Goal: Information Seeking & Learning: Find specific fact

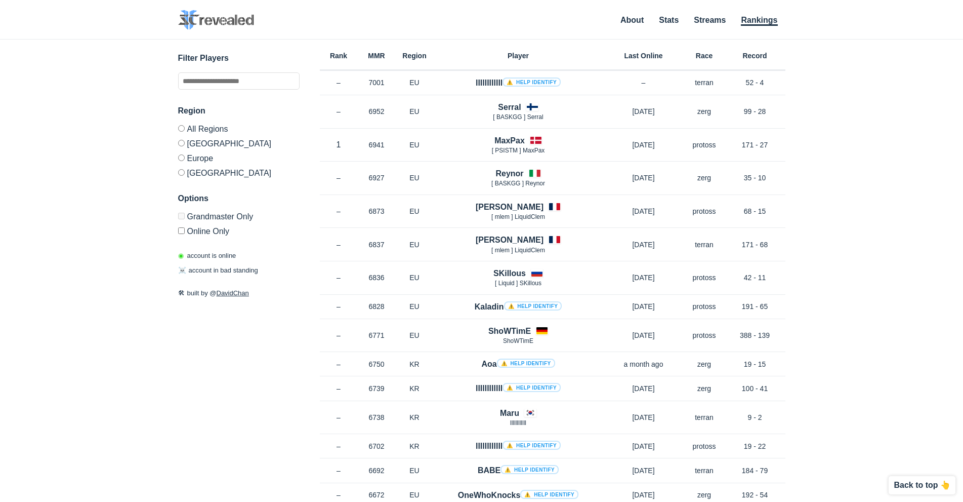
click at [884, 231] on div "✕ Filter Players Region All Regions North America Europe Korea Options Grandmas…" at bounding box center [481, 257] width 943 height 437
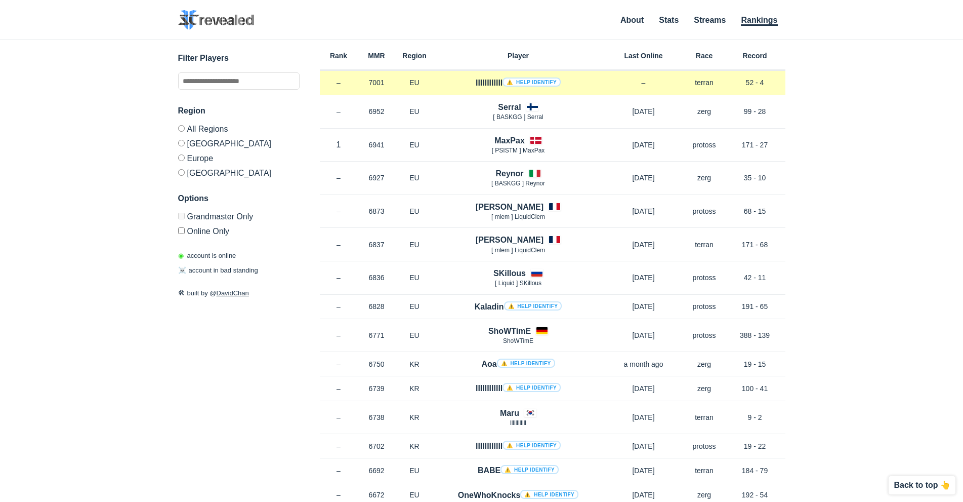
click at [548, 84] on link "⚠️ Help identify" at bounding box center [532, 81] width 58 height 9
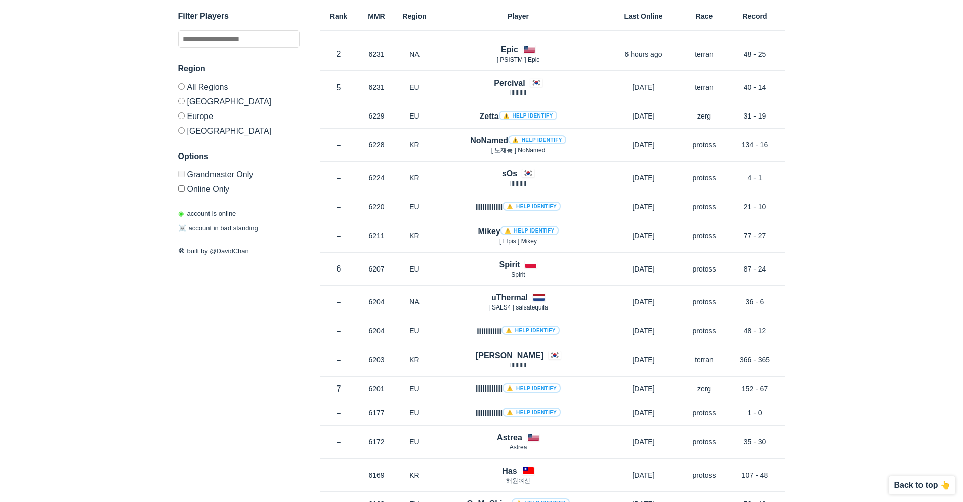
scroll to position [2429, 0]
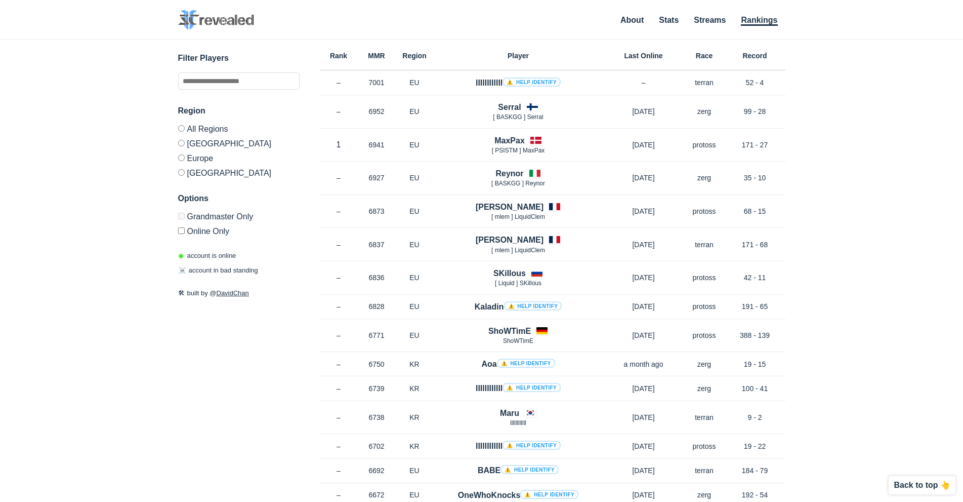
scroll to position [1514, 0]
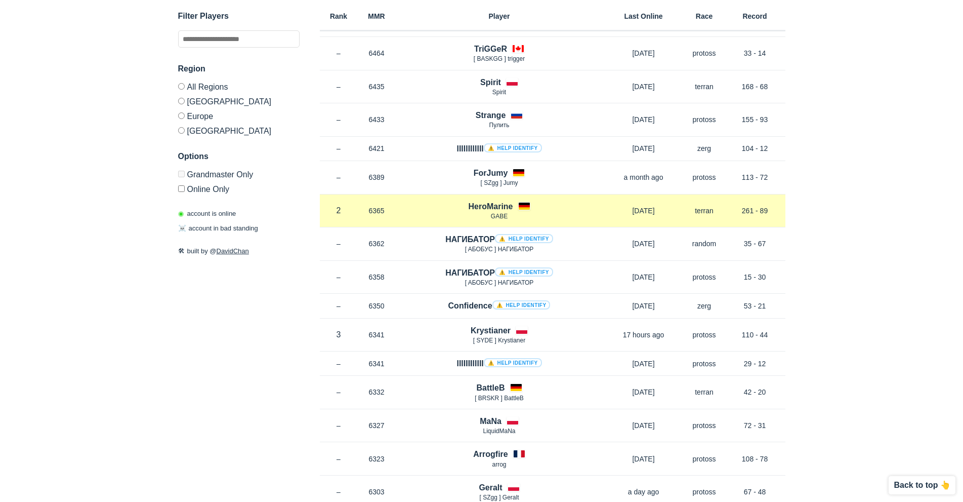
scroll to position [607, 0]
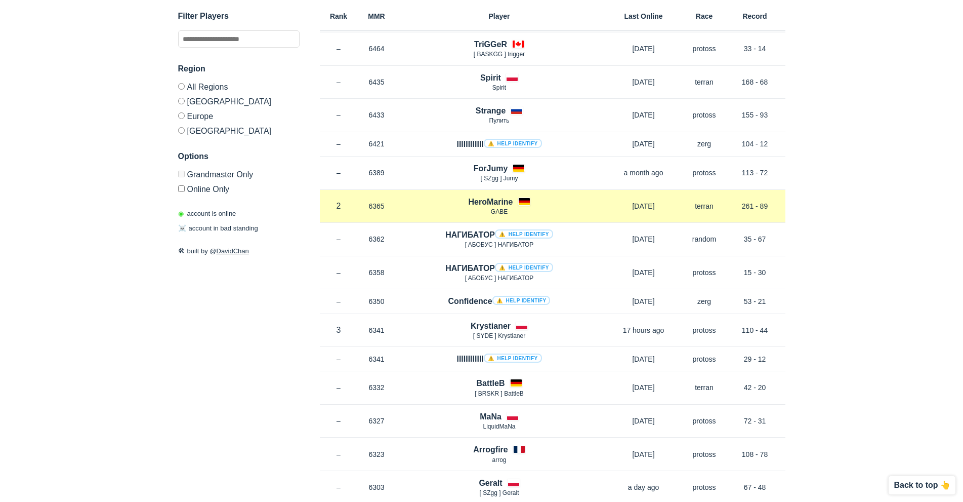
click at [484, 202] on h4 "HeroMarine" at bounding box center [490, 202] width 45 height 12
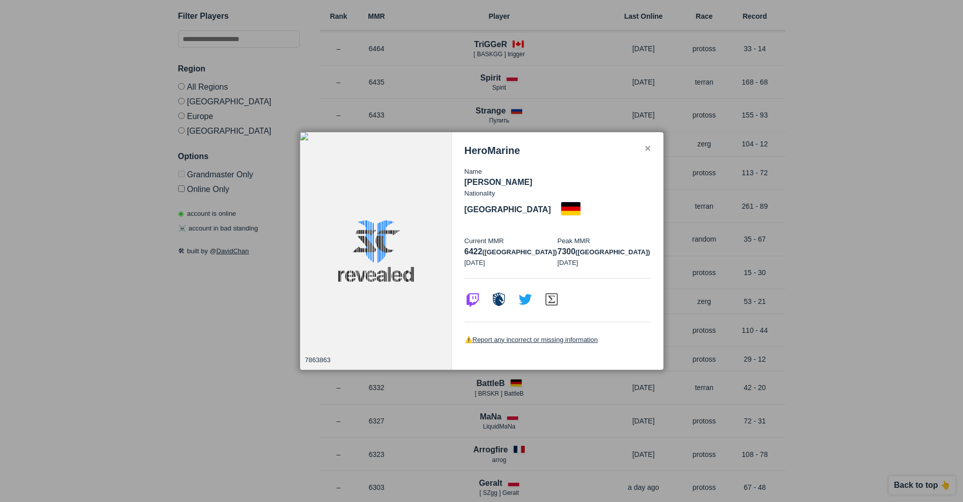
click at [647, 153] on div "✕" at bounding box center [647, 149] width 7 height 8
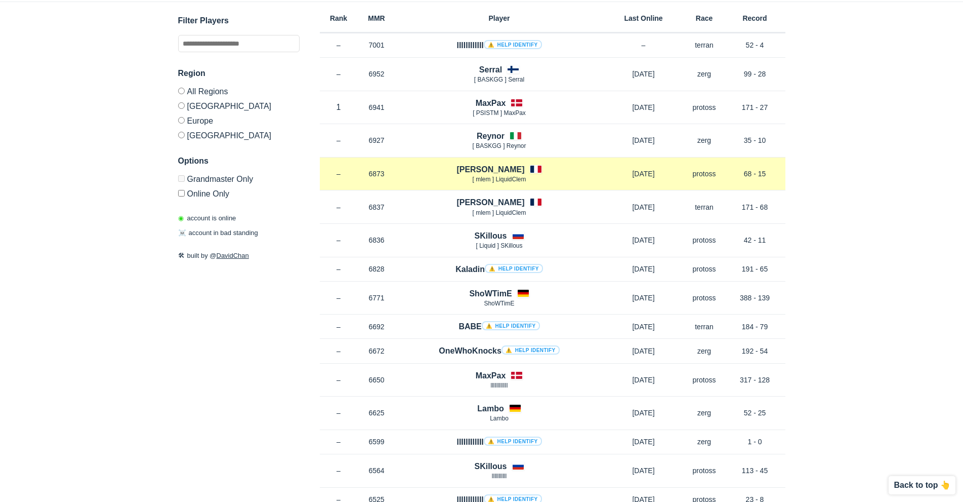
scroll to position [0, 0]
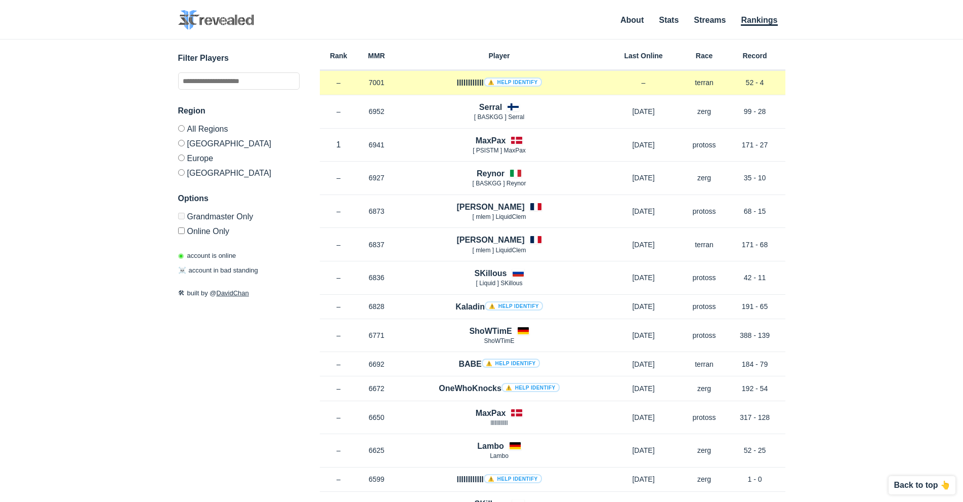
click at [571, 76] on div "Rank – MMR 7001 Region EU llllllllllll ⚠️ Help identify – Race terran Record 52…" at bounding box center [553, 83] width 466 height 24
click at [452, 79] on div "llllllllllll ⚠️ Help identify" at bounding box center [499, 83] width 207 height 12
click at [469, 83] on h4 "llllllllllll ⚠️ Help identify" at bounding box center [498, 83] width 85 height 12
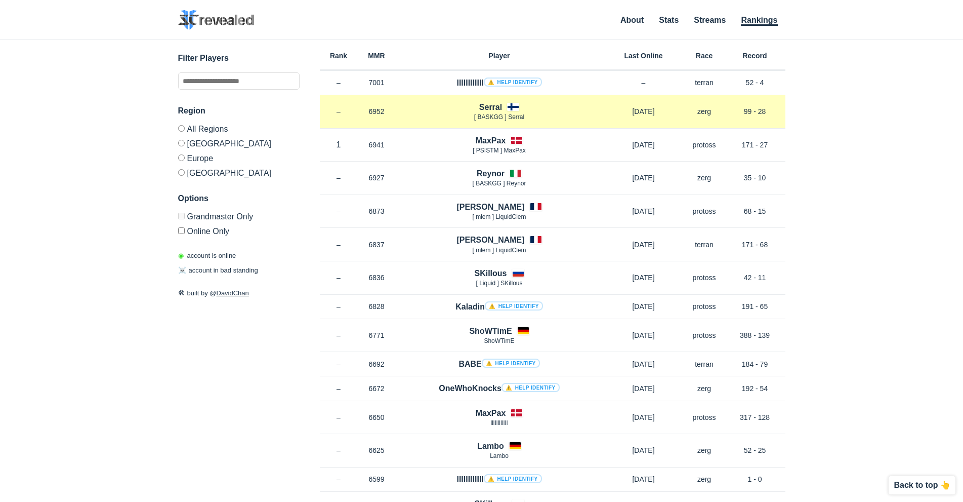
click at [486, 108] on h4 "Serral" at bounding box center [490, 107] width 23 height 12
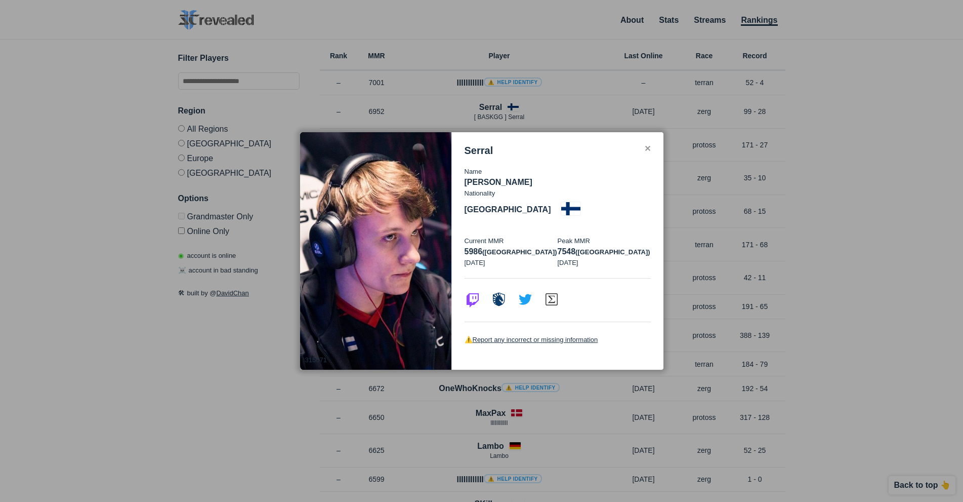
click at [645, 153] on div "✕" at bounding box center [647, 149] width 7 height 8
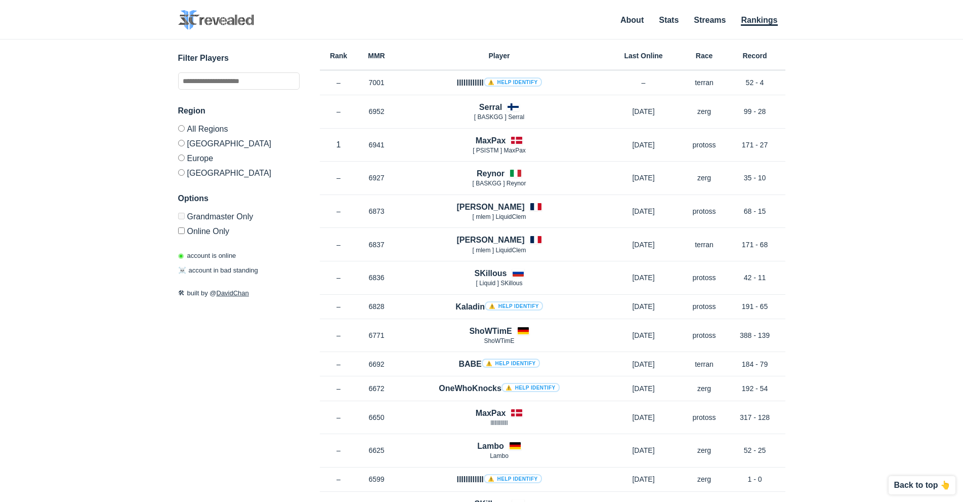
click at [497, 138] on h4 "MaxPax" at bounding box center [491, 141] width 30 height 12
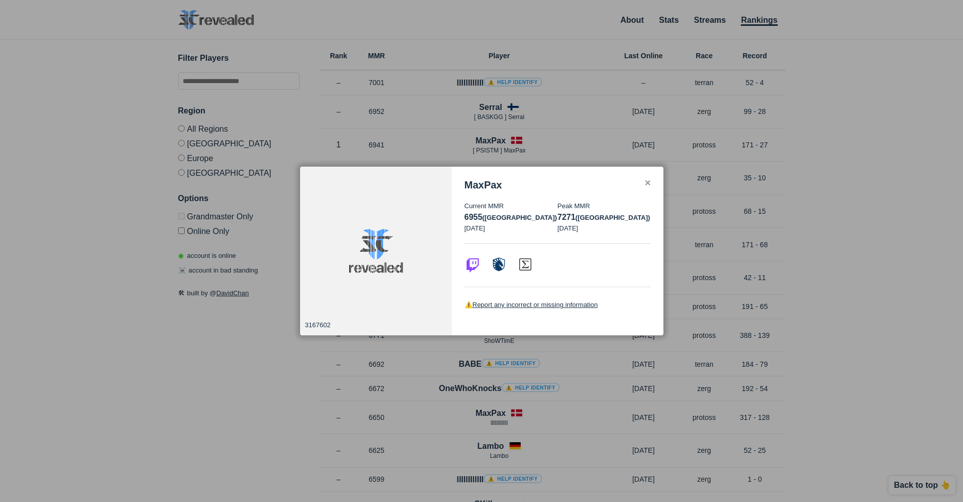
click at [647, 184] on div "✕" at bounding box center [647, 183] width 7 height 8
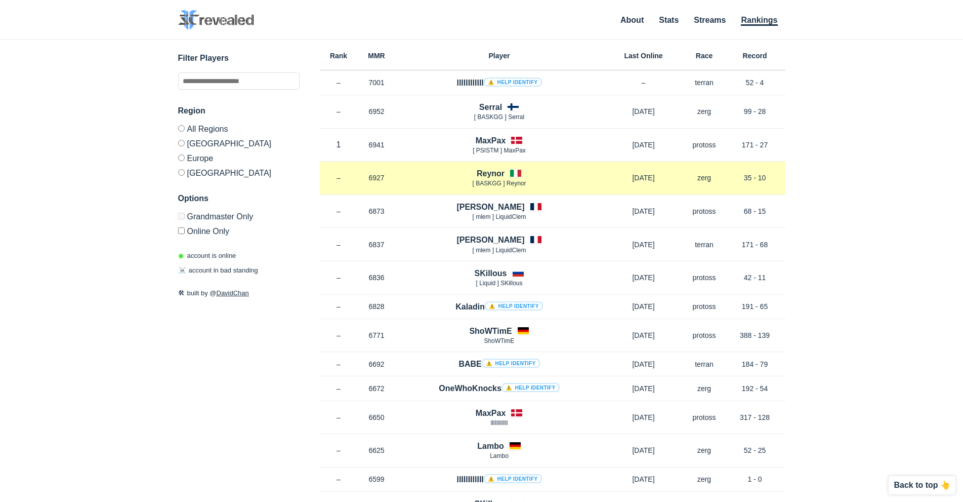
click at [496, 170] on h4 "Reynor" at bounding box center [491, 174] width 28 height 12
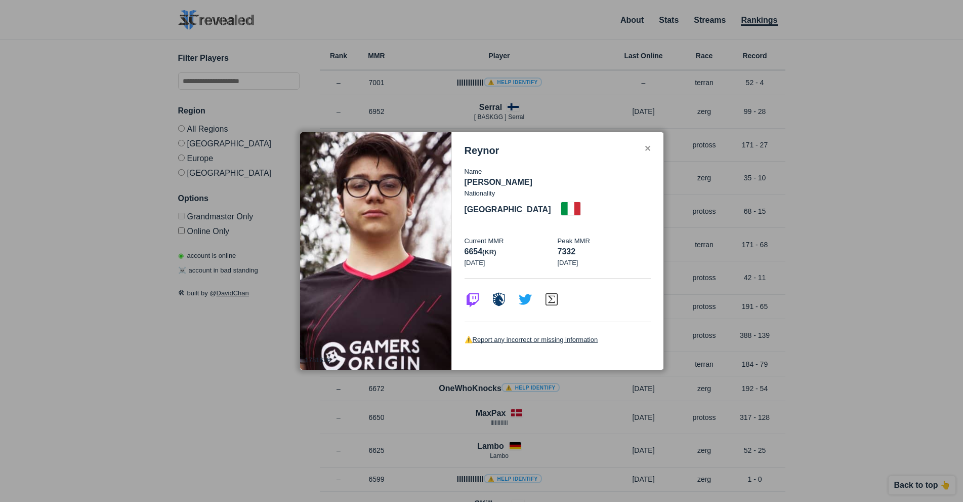
click at [649, 153] on div "✕" at bounding box center [647, 149] width 7 height 8
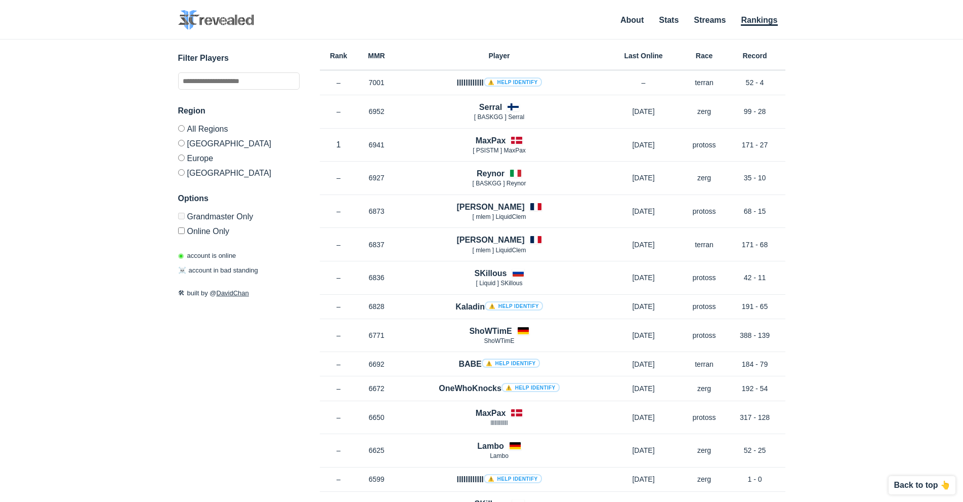
click at [488, 203] on h4 "[PERSON_NAME]" at bounding box center [490, 207] width 68 height 12
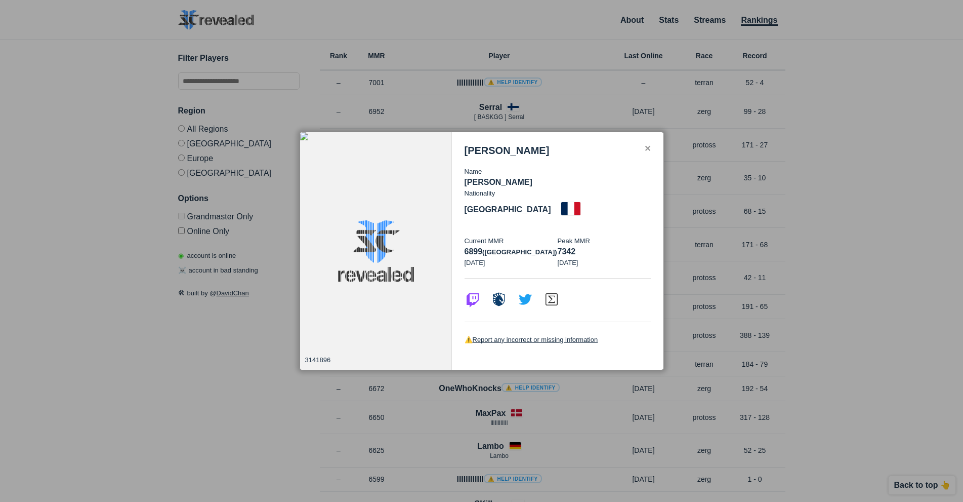
click at [645, 153] on div "✕" at bounding box center [647, 149] width 7 height 8
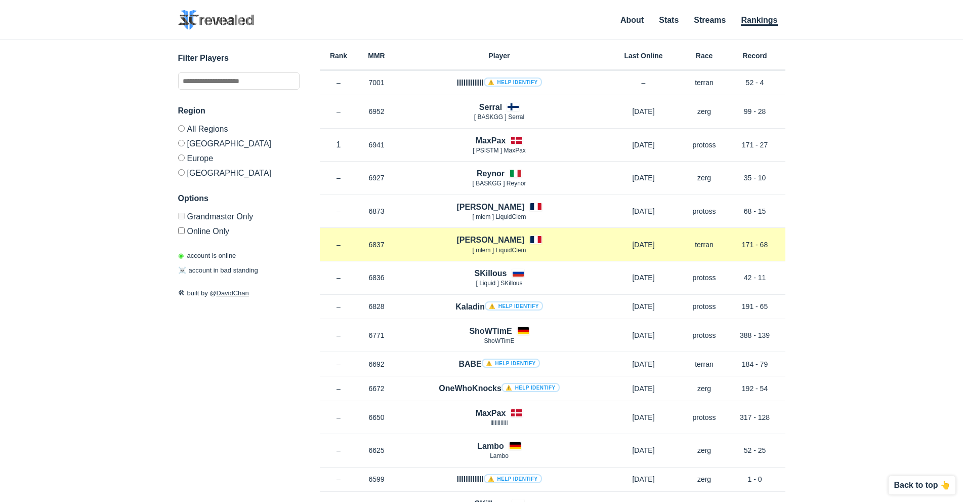
click at [492, 238] on h4 "[PERSON_NAME]" at bounding box center [490, 240] width 68 height 12
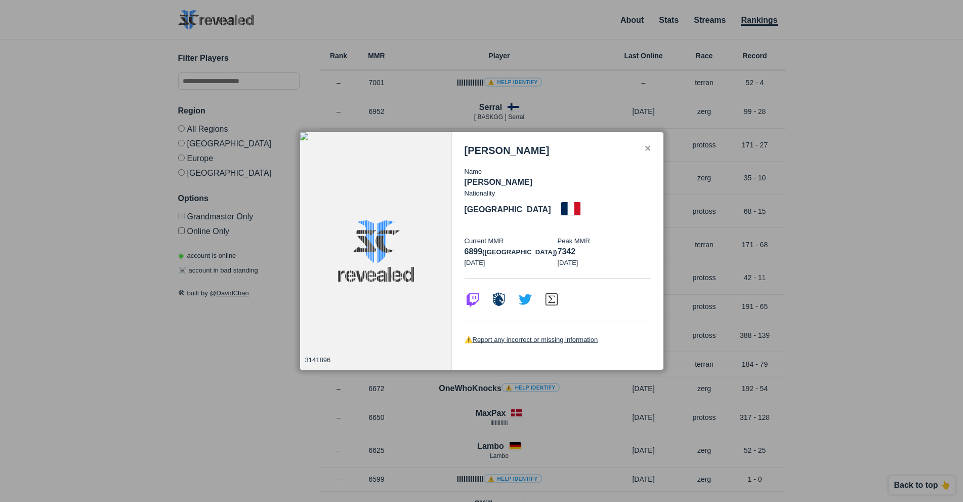
click at [647, 156] on div "[PERSON_NAME]" at bounding box center [558, 151] width 186 height 12
click at [654, 153] on div "[PERSON_NAME] Name [PERSON_NAME] Nationality [DEMOGRAPHIC_DATA] Current MMR 689…" at bounding box center [558, 251] width 212 height 238
click at [657, 156] on div "[PERSON_NAME] Name [PERSON_NAME] Nationality [DEMOGRAPHIC_DATA] Current MMR 689…" at bounding box center [558, 251] width 212 height 238
click at [651, 158] on div "[PERSON_NAME] Name [PERSON_NAME] Nationality [DEMOGRAPHIC_DATA] Current MMR 689…" at bounding box center [558, 251] width 212 height 238
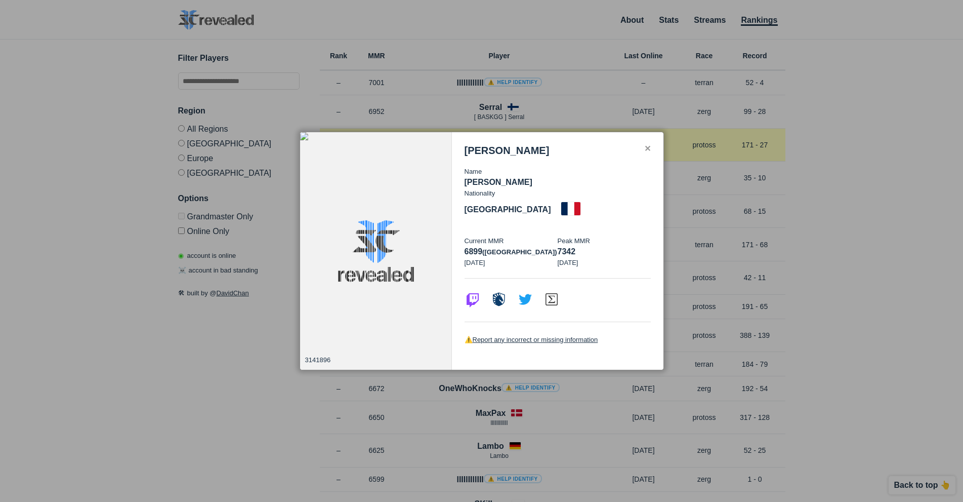
click at [648, 153] on div "✕" at bounding box center [647, 149] width 7 height 8
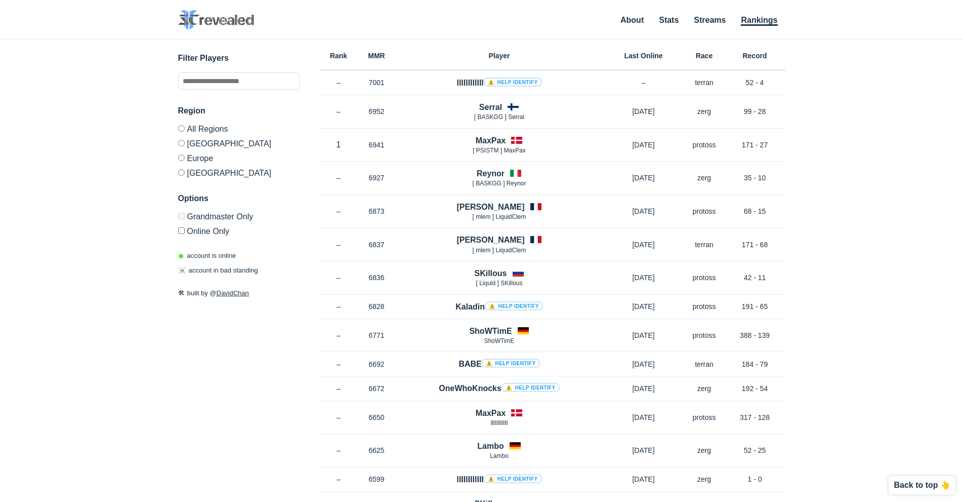
click at [495, 271] on h4 "SKillous" at bounding box center [490, 273] width 32 height 12
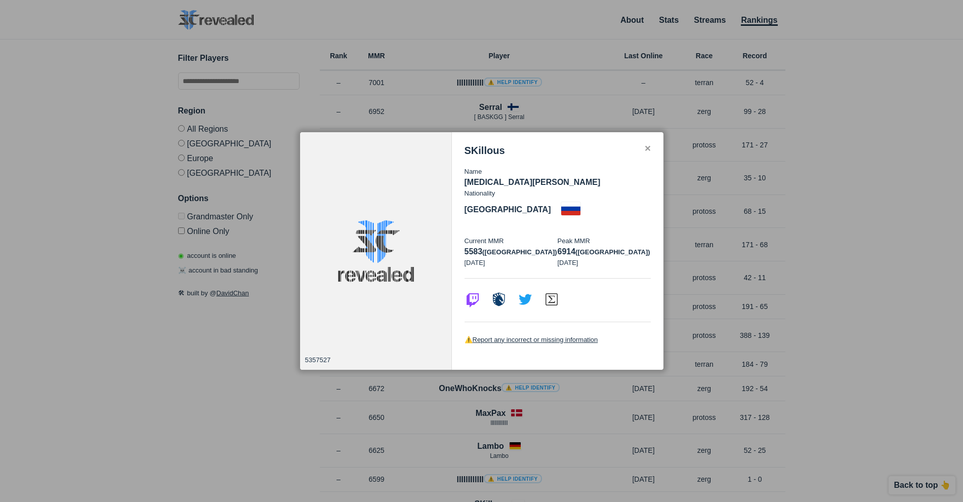
click at [647, 153] on div "✕" at bounding box center [647, 149] width 7 height 8
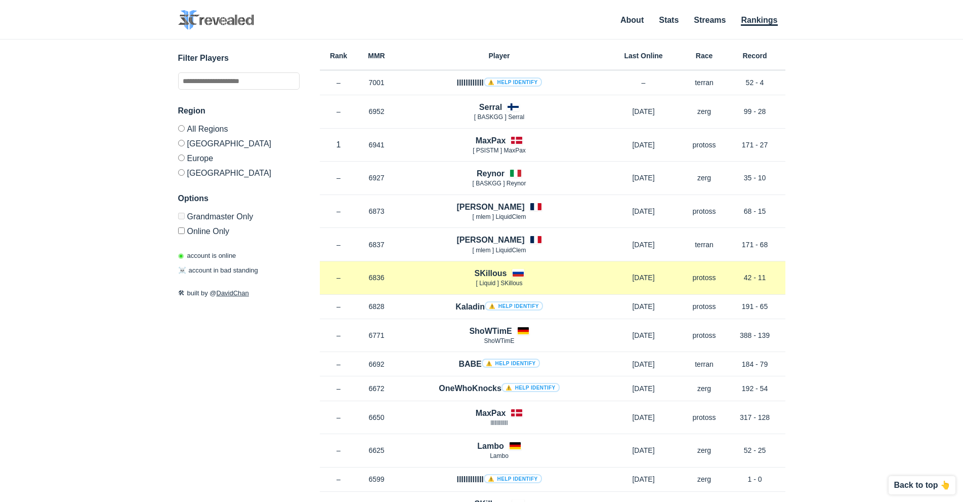
click at [488, 273] on h4 "SKillous" at bounding box center [490, 273] width 32 height 12
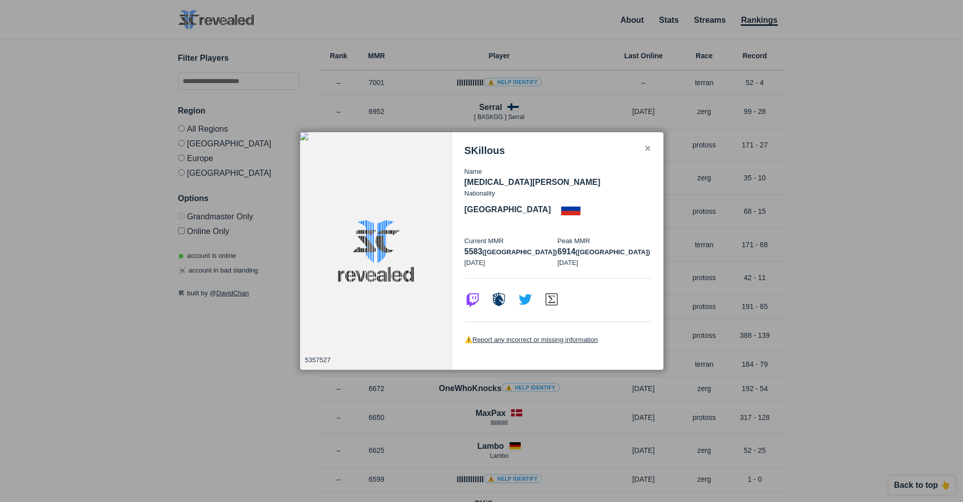
click at [650, 153] on div "✕" at bounding box center [647, 149] width 7 height 8
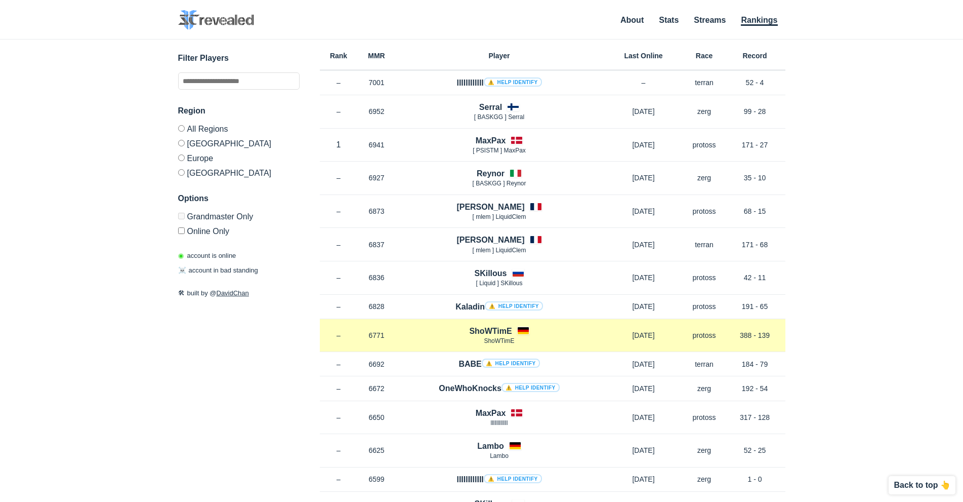
click at [480, 329] on h4 "ShoWTimE" at bounding box center [490, 331] width 43 height 12
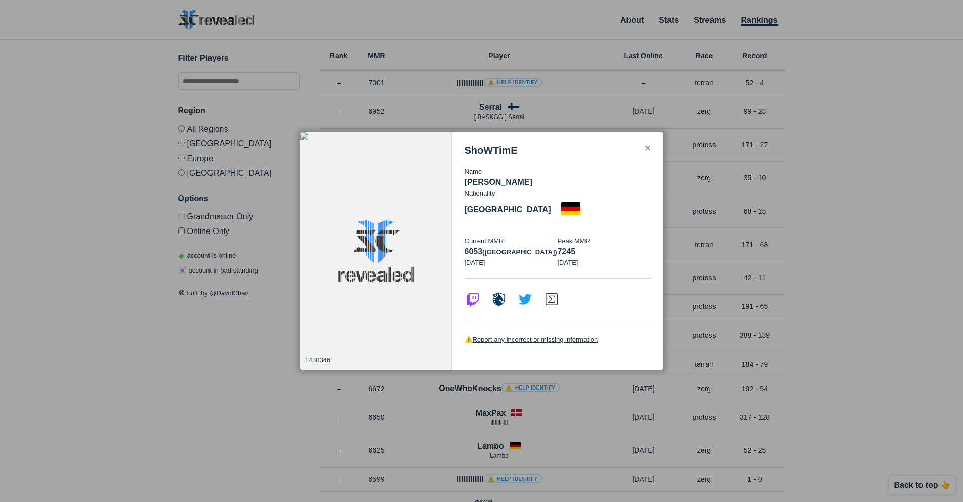
click at [648, 153] on div "✕" at bounding box center [647, 149] width 7 height 8
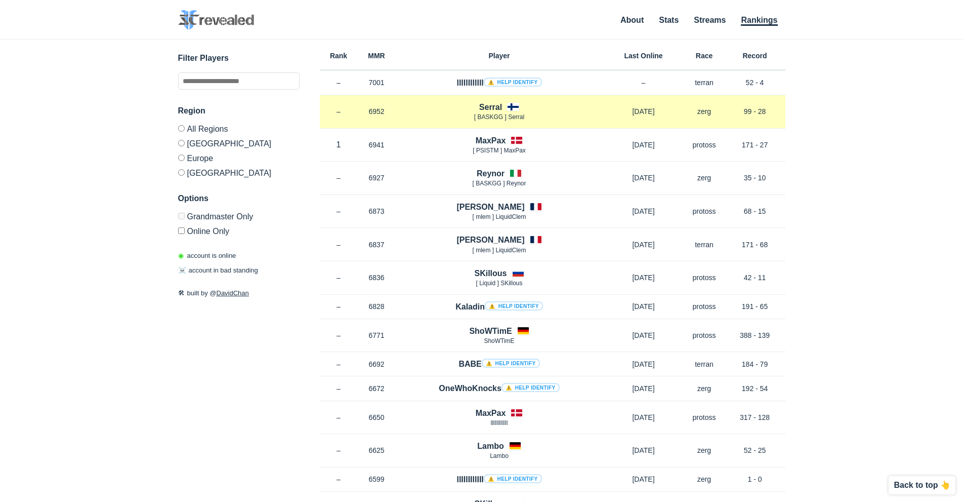
click at [490, 104] on h4 "Serral" at bounding box center [490, 107] width 23 height 12
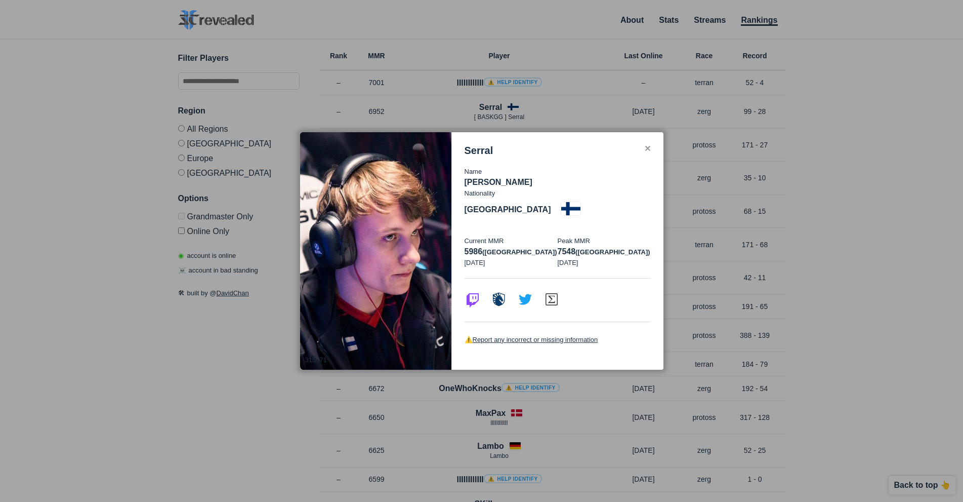
click at [648, 153] on div "✕" at bounding box center [647, 149] width 7 height 8
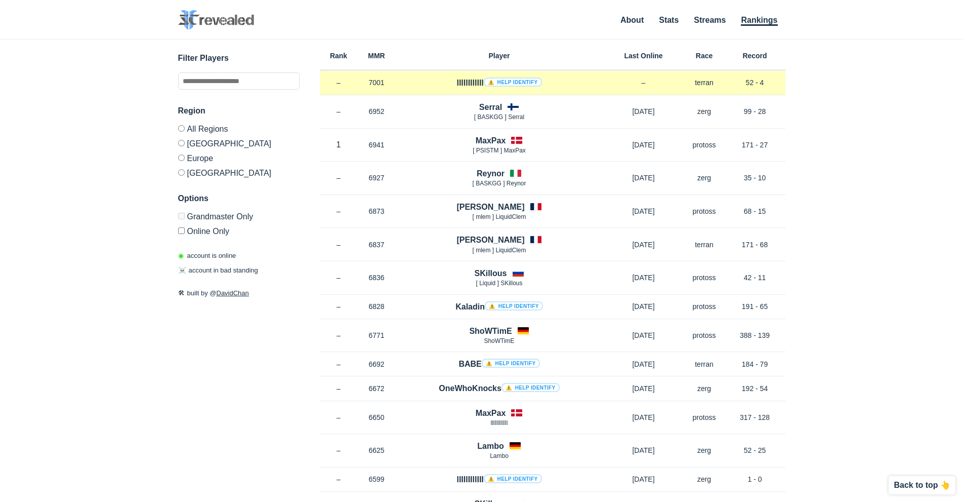
click at [461, 80] on h4 "llllllllllll ⚠️ Help identify" at bounding box center [498, 83] width 85 height 12
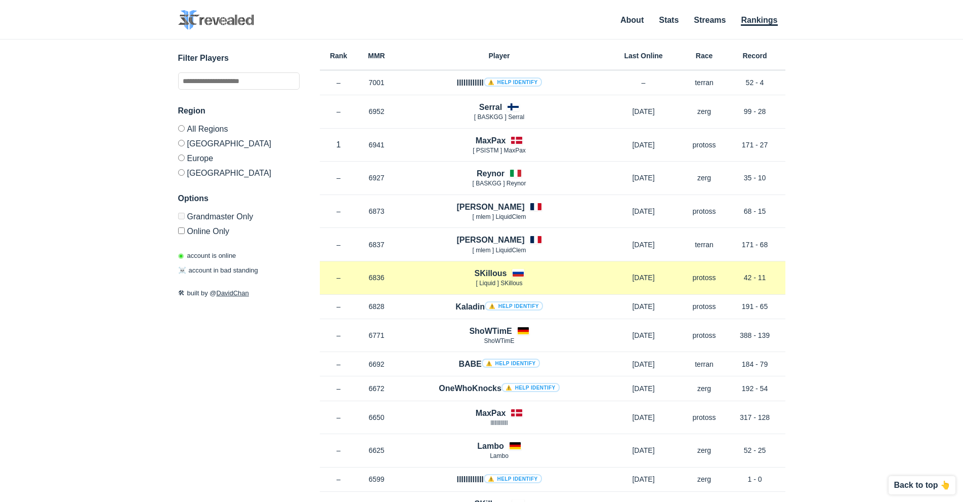
scroll to position [51, 0]
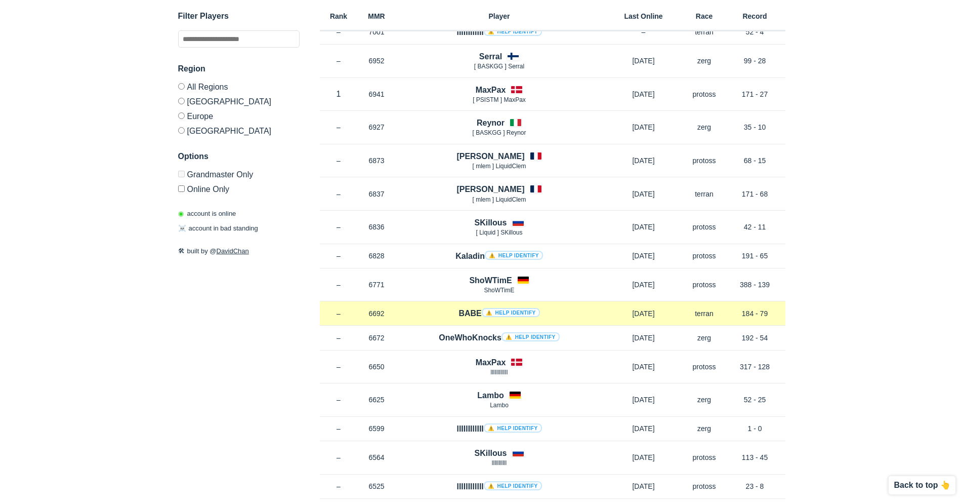
click at [466, 313] on h4 "BABE ⚠️ Help identify" at bounding box center [498, 313] width 81 height 12
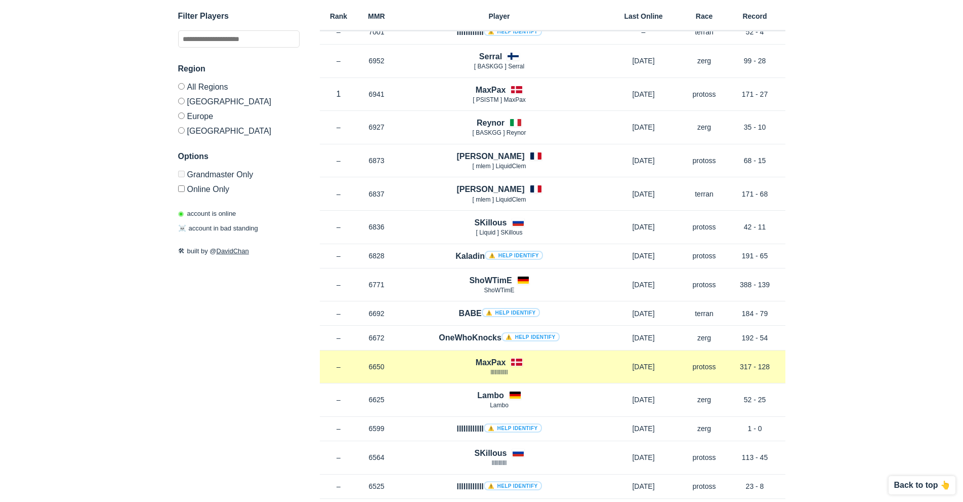
click at [488, 366] on h4 "MaxPax" at bounding box center [491, 362] width 30 height 12
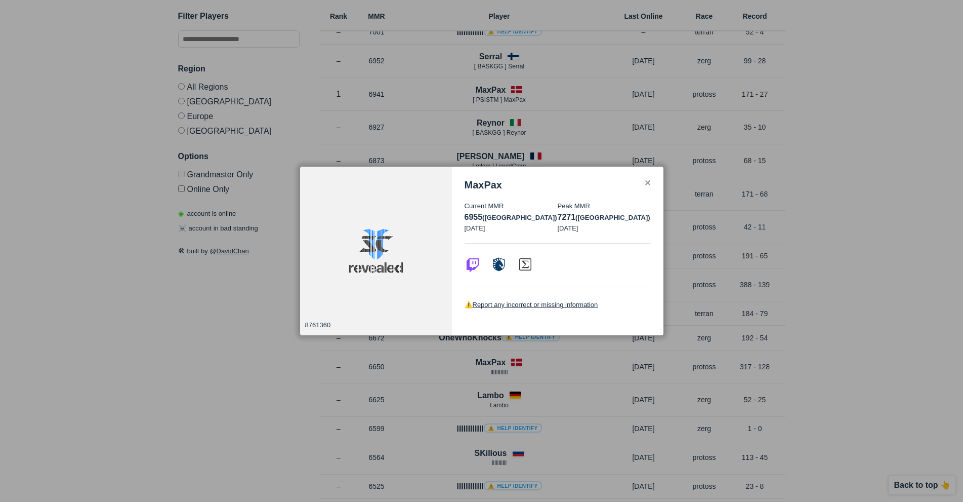
click at [648, 183] on div "✕" at bounding box center [647, 183] width 7 height 8
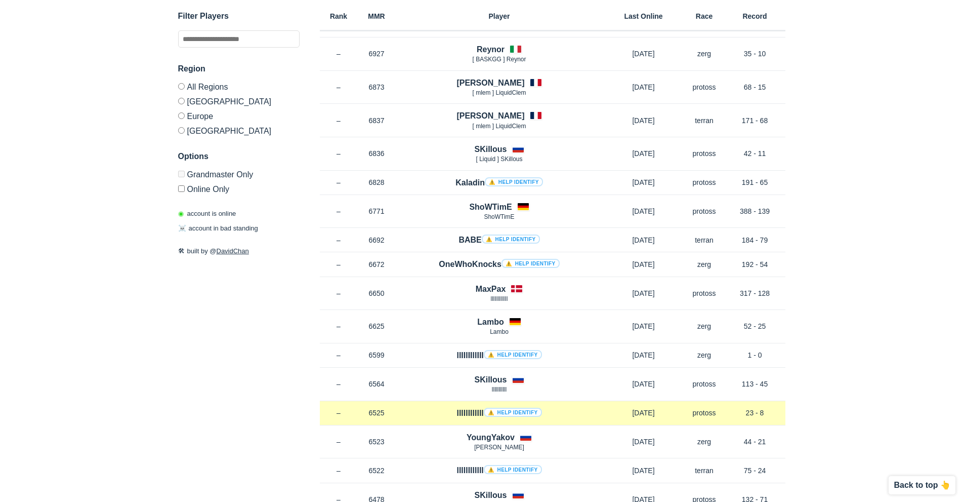
scroll to position [0, 0]
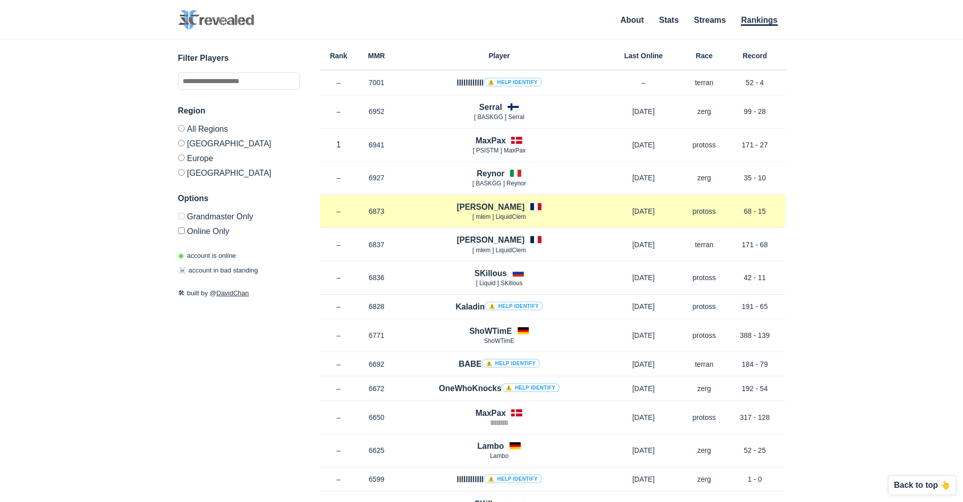
click at [492, 206] on h4 "[PERSON_NAME]" at bounding box center [490, 207] width 68 height 12
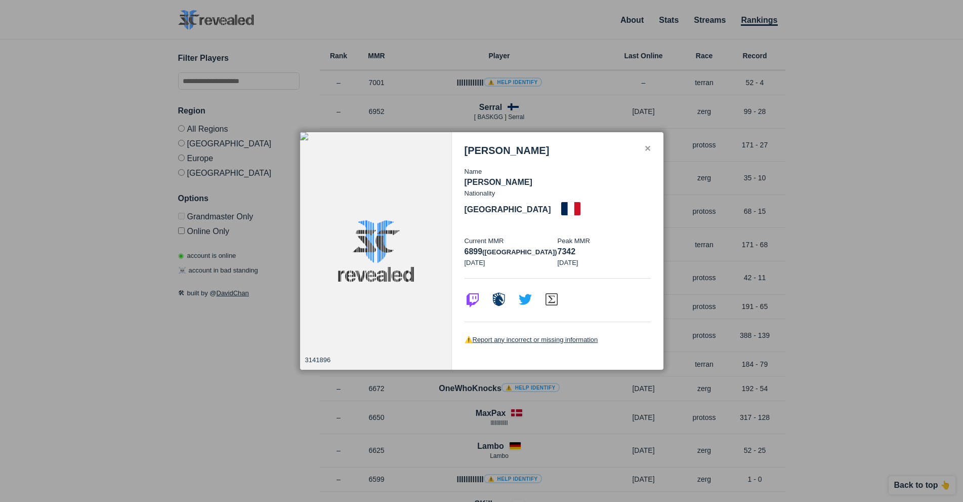
click at [647, 154] on div "[PERSON_NAME] Name [PERSON_NAME] Nationality [DEMOGRAPHIC_DATA] Current MMR 689…" at bounding box center [558, 251] width 212 height 238
click at [646, 153] on div "✕" at bounding box center [647, 149] width 7 height 8
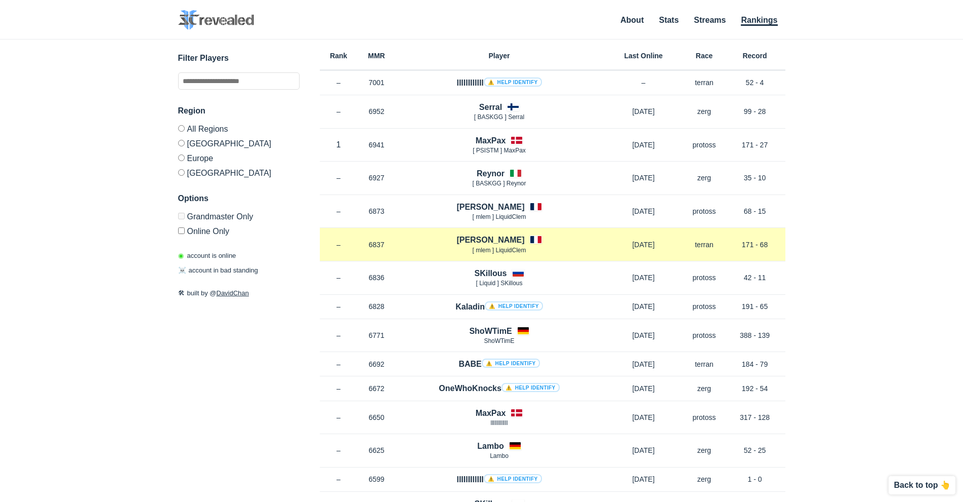
click at [491, 241] on h4 "[PERSON_NAME]" at bounding box center [490, 240] width 68 height 12
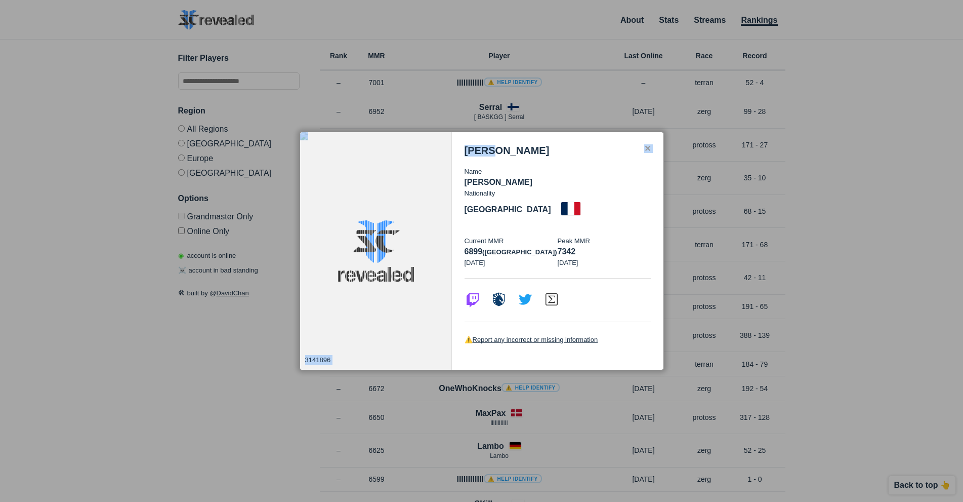
click at [644, 158] on div "✕ 3141896 [PERSON_NAME] Name [PERSON_NAME] Nationality [DEMOGRAPHIC_DATA] Curre…" at bounding box center [482, 251] width 364 height 239
click at [651, 157] on div "✕ 3141896 [PERSON_NAME] Name [PERSON_NAME] Nationality [DEMOGRAPHIC_DATA] Curre…" at bounding box center [482, 251] width 364 height 239
click at [653, 155] on div "[PERSON_NAME] Name [PERSON_NAME] Nationality [DEMOGRAPHIC_DATA] Current MMR 689…" at bounding box center [558, 251] width 212 height 238
click at [650, 157] on div "✕ 3141896 [PERSON_NAME] Name [PERSON_NAME] Nationality [DEMOGRAPHIC_DATA] Curre…" at bounding box center [482, 251] width 364 height 239
click at [648, 153] on div "✕" at bounding box center [647, 149] width 7 height 8
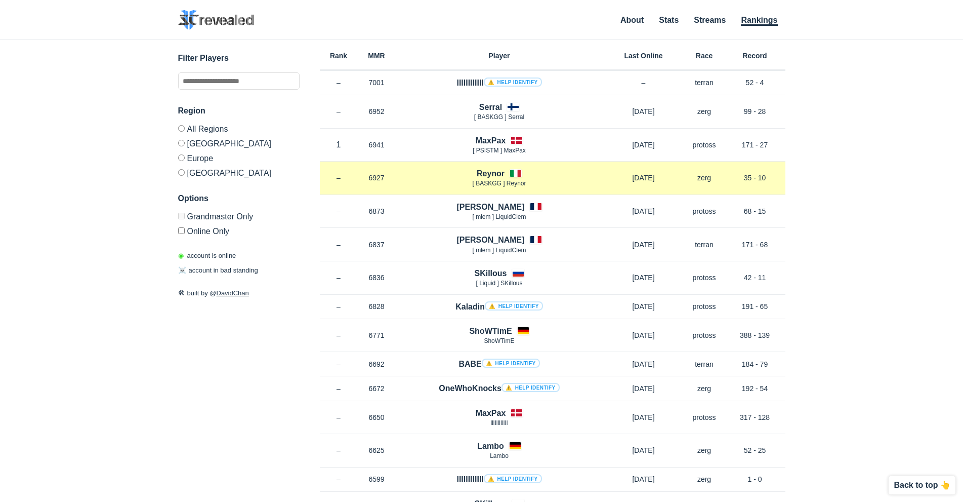
click at [486, 177] on h4 "Reynor" at bounding box center [491, 174] width 28 height 12
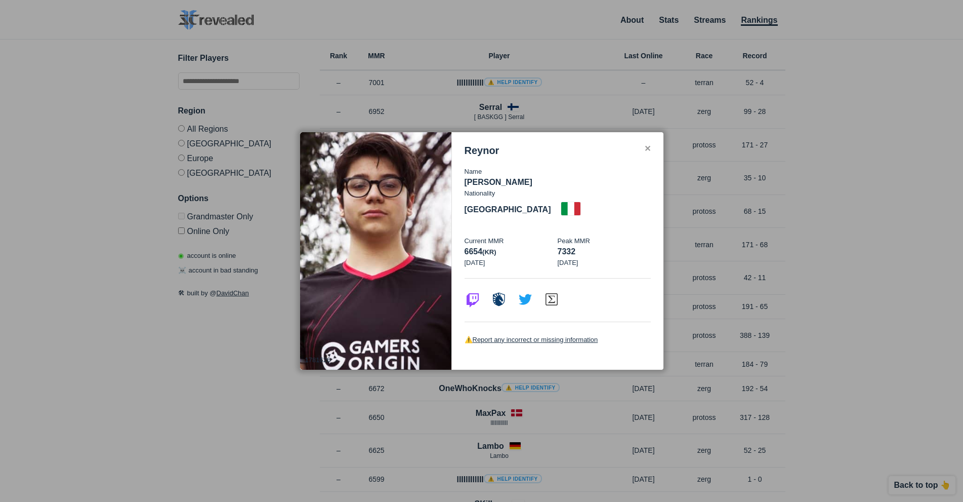
click at [649, 153] on div "✕" at bounding box center [647, 149] width 7 height 8
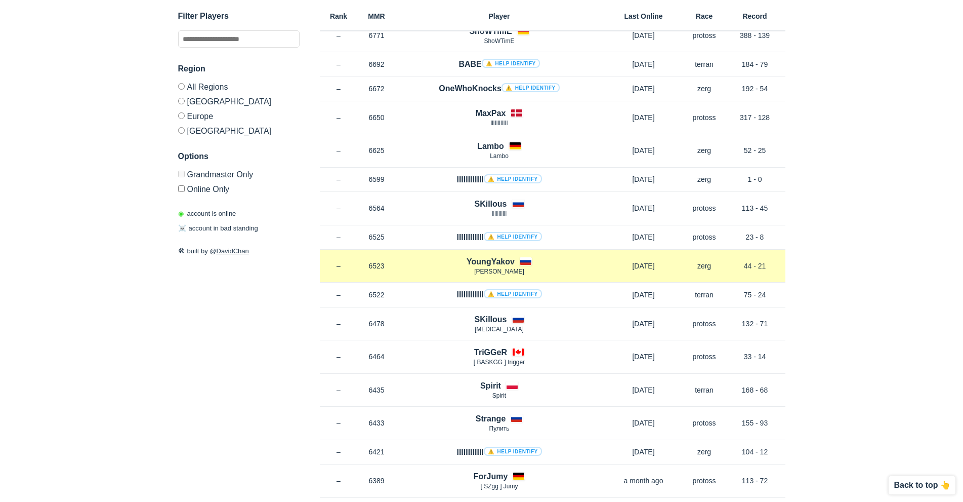
scroll to position [304, 0]
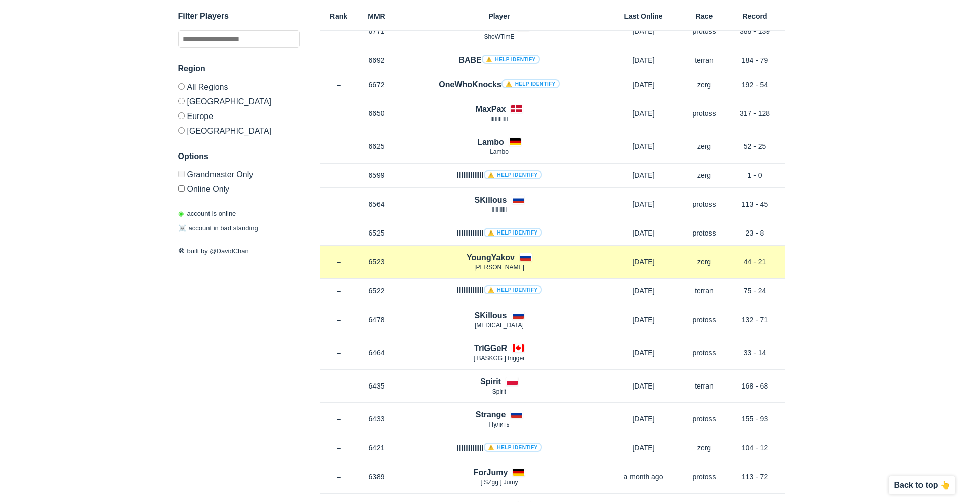
click at [507, 262] on h4 "YoungYakov" at bounding box center [491, 258] width 48 height 12
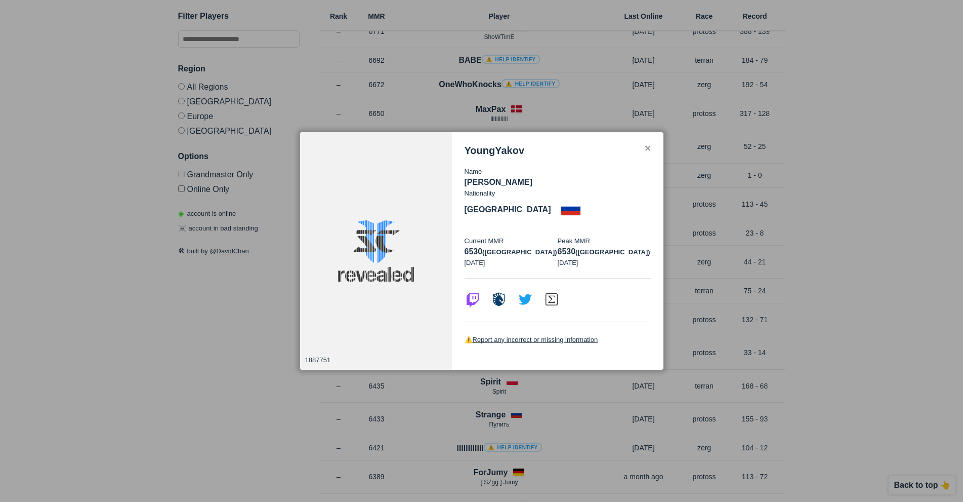
click at [646, 153] on div "✕" at bounding box center [647, 149] width 7 height 8
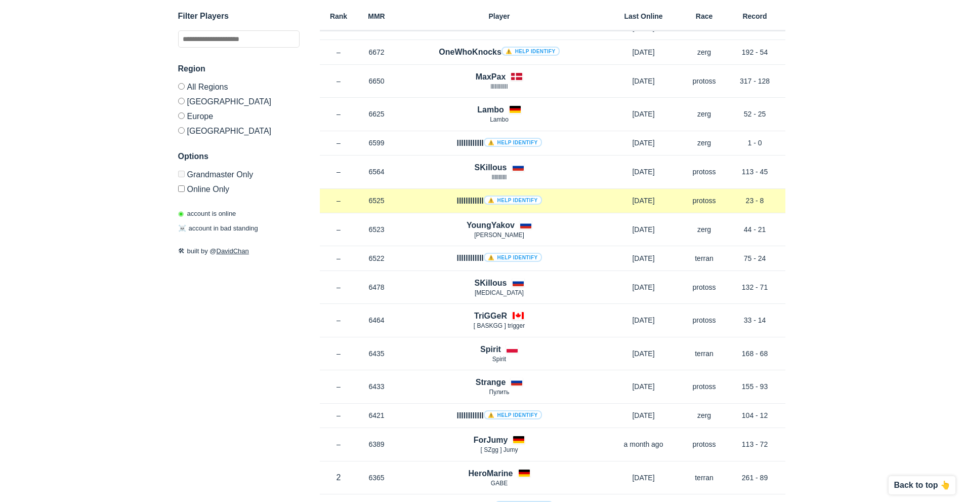
scroll to position [354, 0]
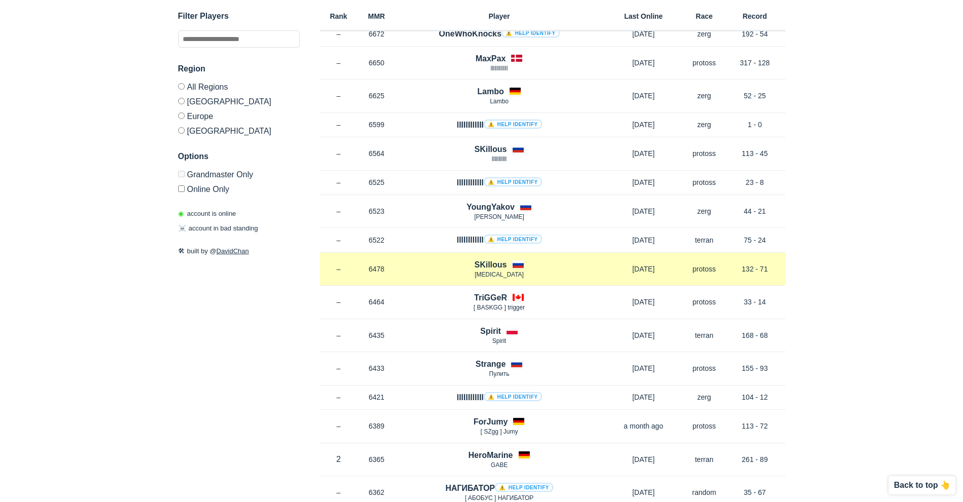
click at [485, 264] on h4 "SKillous" at bounding box center [490, 265] width 32 height 12
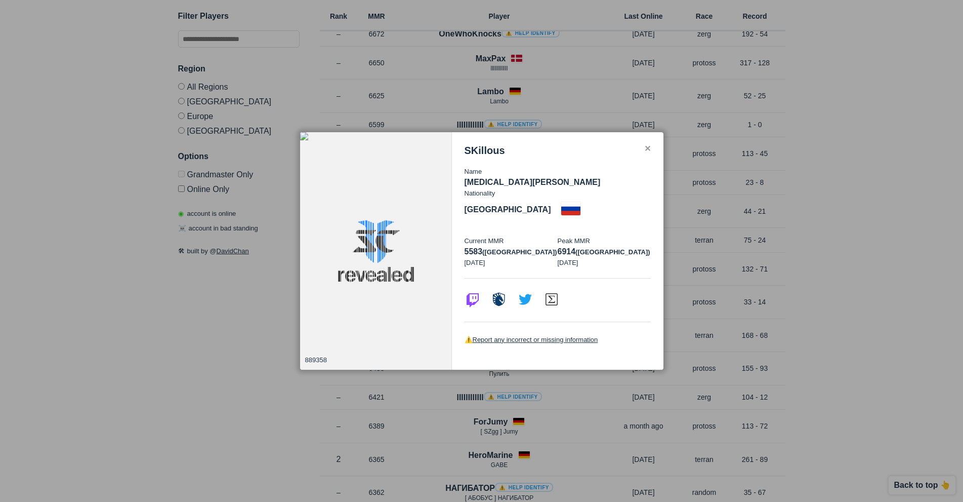
click at [650, 153] on div "✕" at bounding box center [647, 149] width 7 height 8
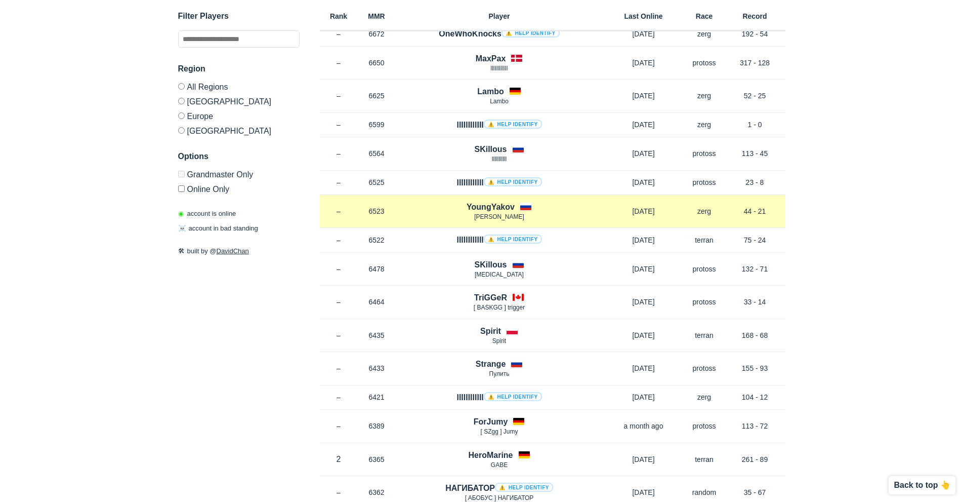
click at [499, 208] on h4 "YoungYakov" at bounding box center [491, 207] width 48 height 12
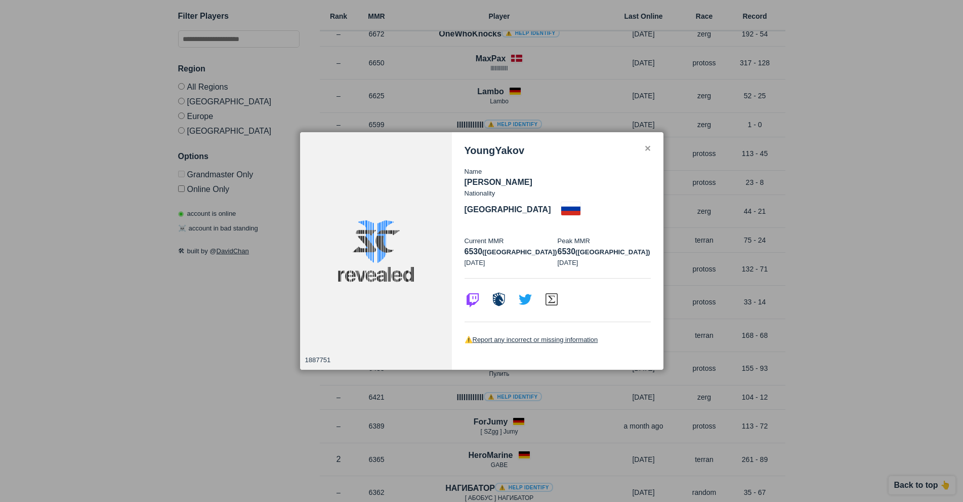
click at [646, 153] on div "✕" at bounding box center [647, 149] width 7 height 8
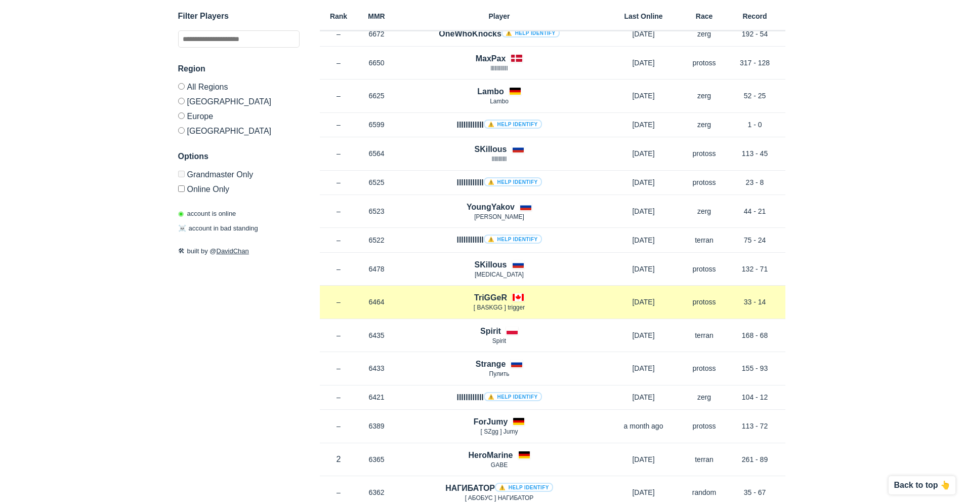
click at [494, 298] on h4 "TriGGeR" at bounding box center [490, 297] width 33 height 12
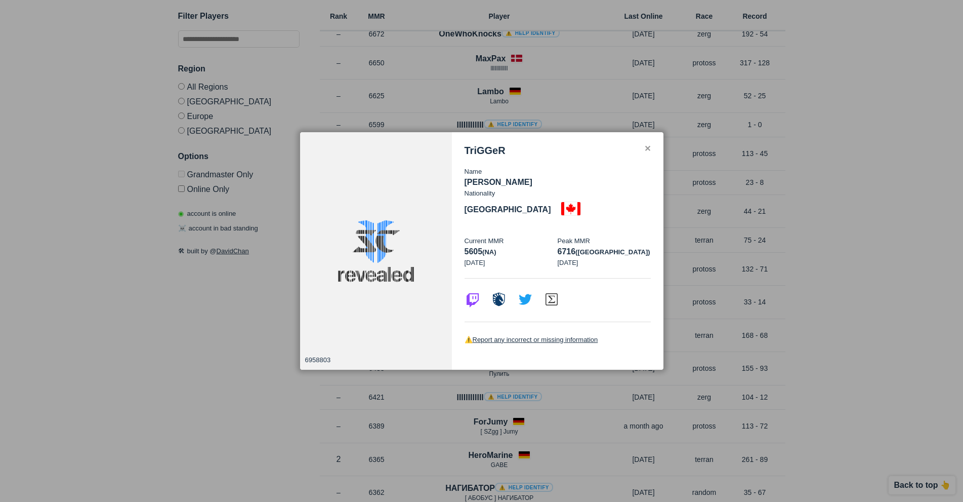
click at [647, 153] on div "✕" at bounding box center [647, 149] width 7 height 8
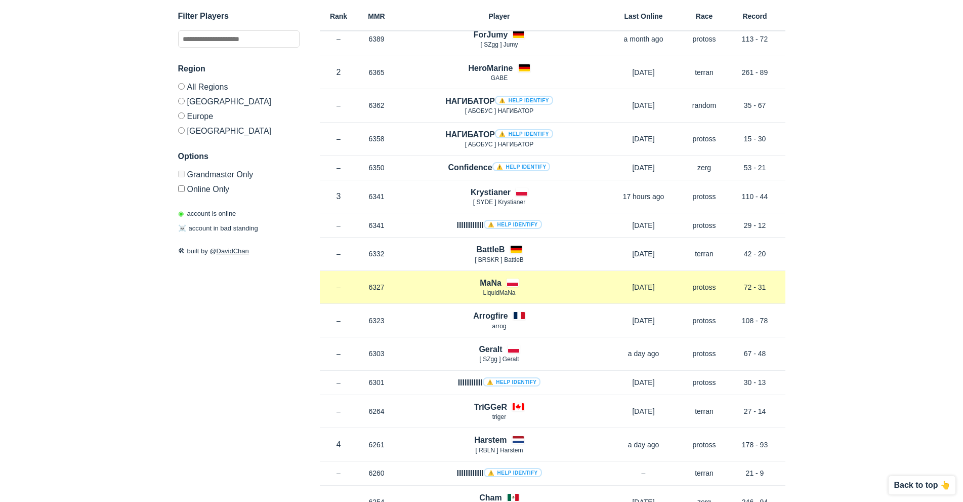
scroll to position [759, 0]
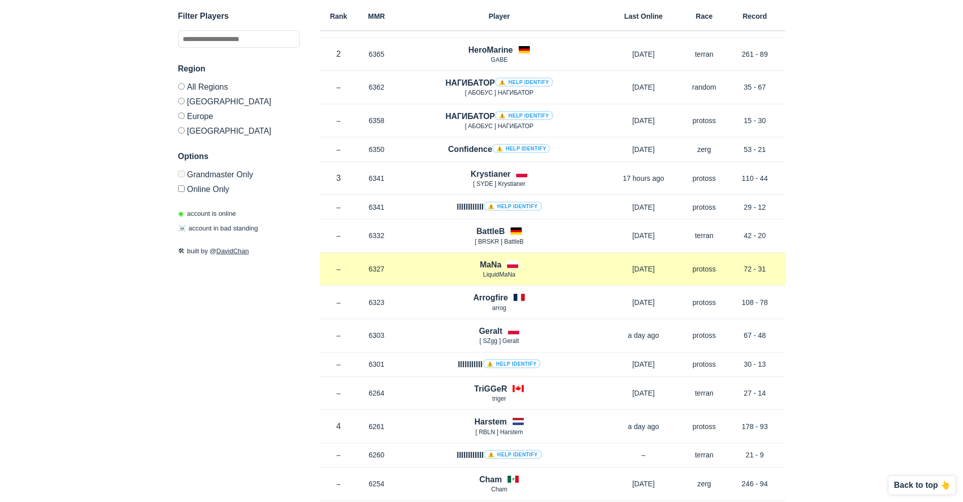
click at [492, 267] on h4 "MaNa" at bounding box center [491, 265] width 22 height 12
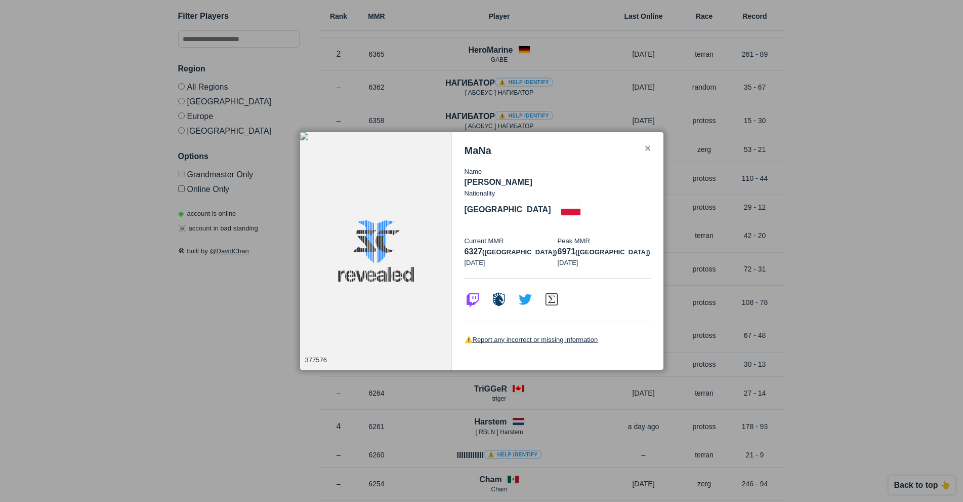
click at [645, 153] on div "✕" at bounding box center [647, 149] width 7 height 8
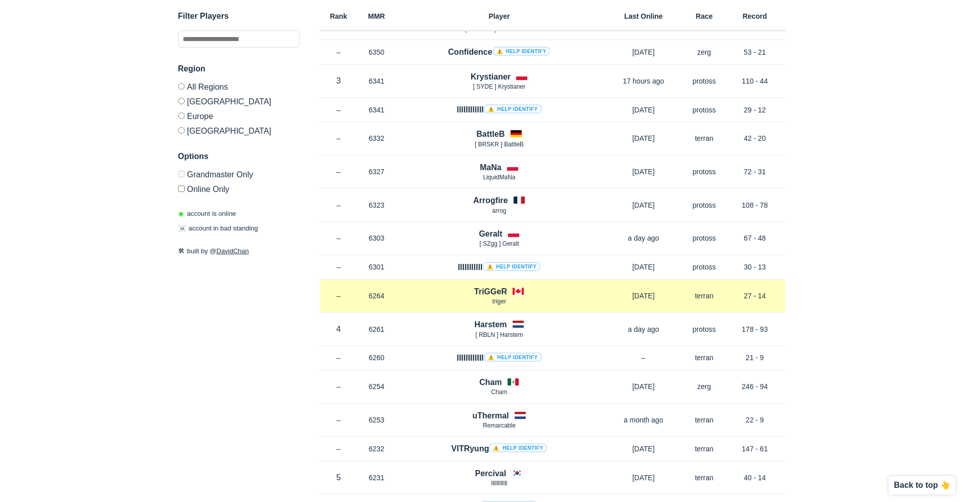
scroll to position [860, 0]
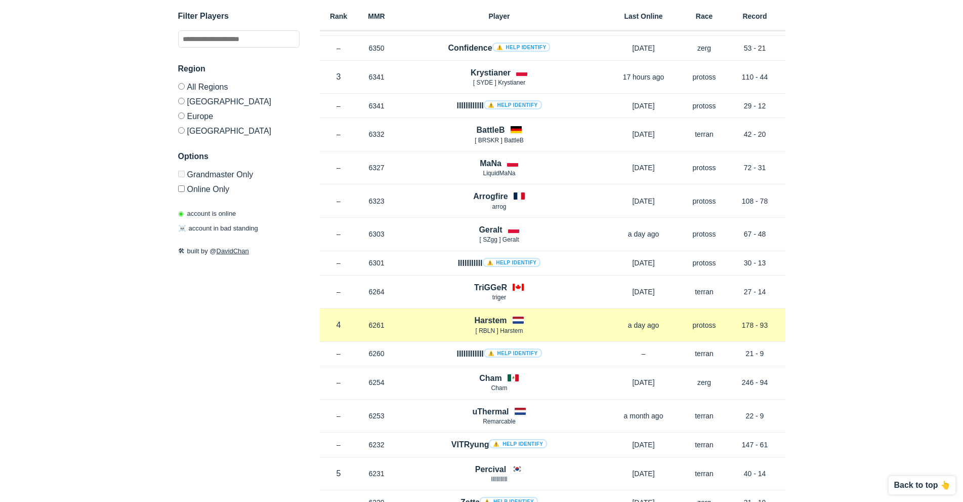
click at [488, 327] on span "[ RBLN ] Harstem" at bounding box center [499, 330] width 48 height 7
click at [491, 320] on h4 "Harstem" at bounding box center [490, 320] width 32 height 12
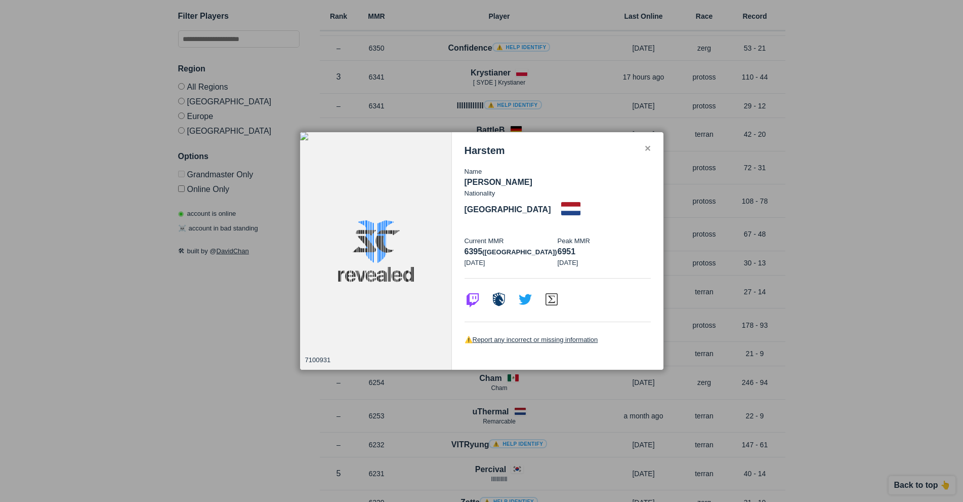
click at [651, 159] on div "Harstem Name [PERSON_NAME] Nationality [DEMOGRAPHIC_DATA] Current MMR 6395 (eu)…" at bounding box center [558, 251] width 212 height 238
click at [647, 156] on div "Harstem" at bounding box center [558, 151] width 186 height 12
click at [653, 155] on div "Harstem Name [PERSON_NAME] Nationality [DEMOGRAPHIC_DATA] Current MMR 6395 (eu)…" at bounding box center [558, 251] width 212 height 238
click at [648, 153] on div "✕" at bounding box center [647, 149] width 7 height 8
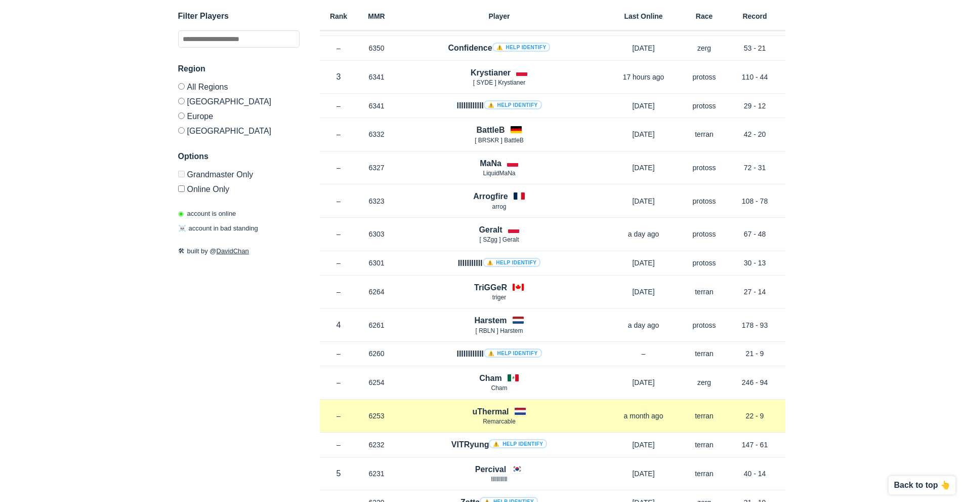
click at [493, 408] on h4 "uThermal" at bounding box center [490, 411] width 36 height 12
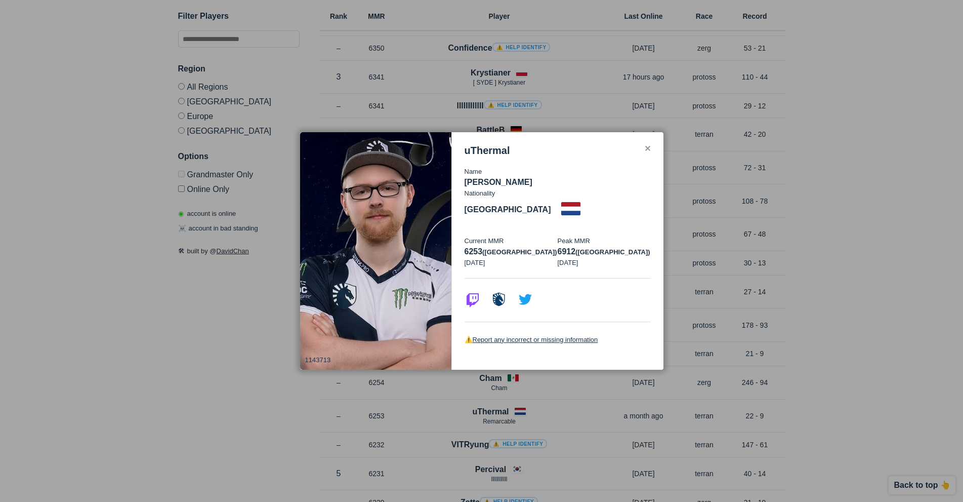
click at [649, 151] on div "✕" at bounding box center [647, 149] width 7 height 8
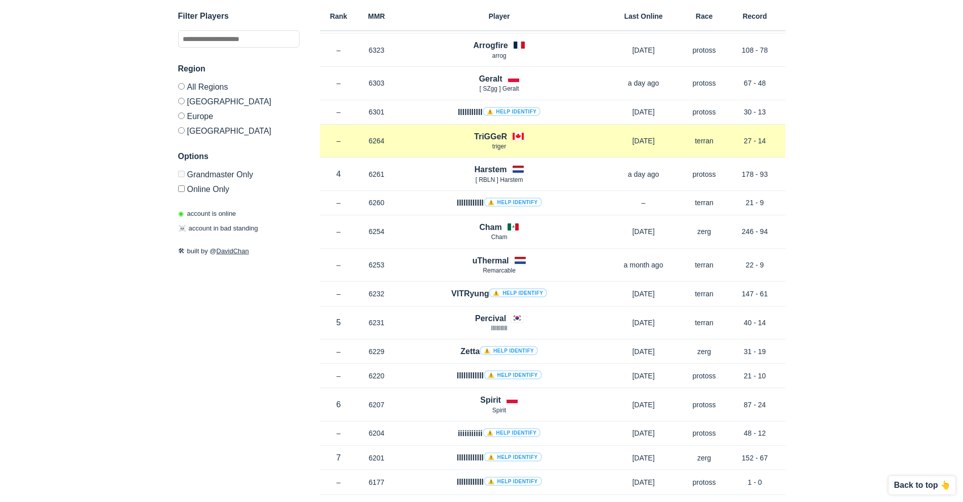
scroll to position [1012, 0]
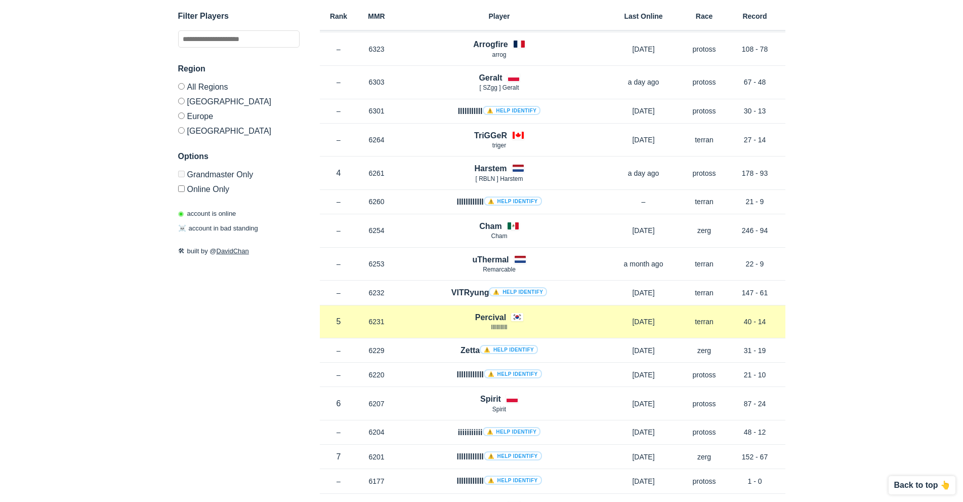
click at [494, 318] on h4 "Percival" at bounding box center [490, 317] width 31 height 12
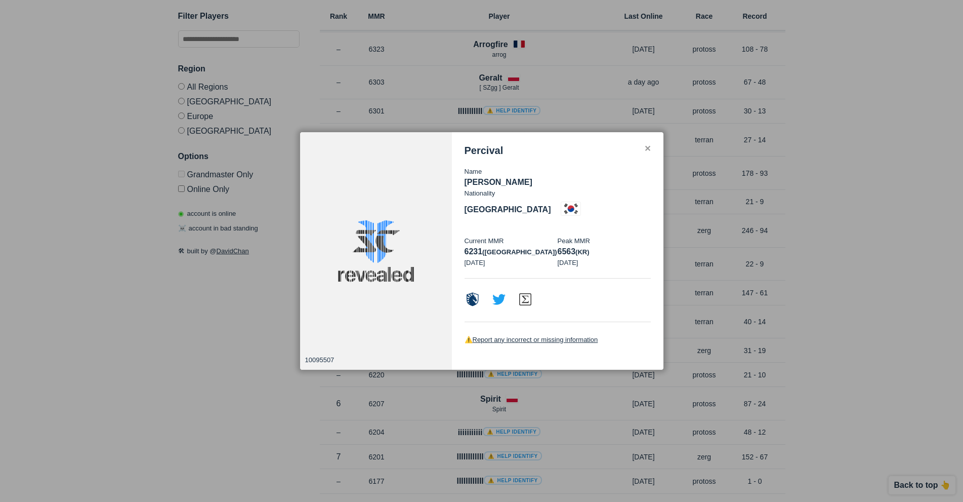
click at [646, 153] on div "✕" at bounding box center [647, 149] width 7 height 8
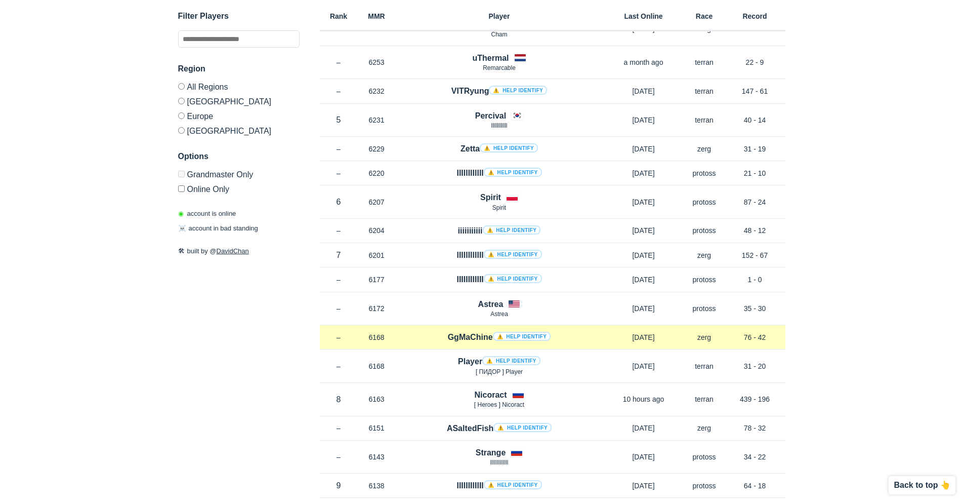
scroll to position [1215, 0]
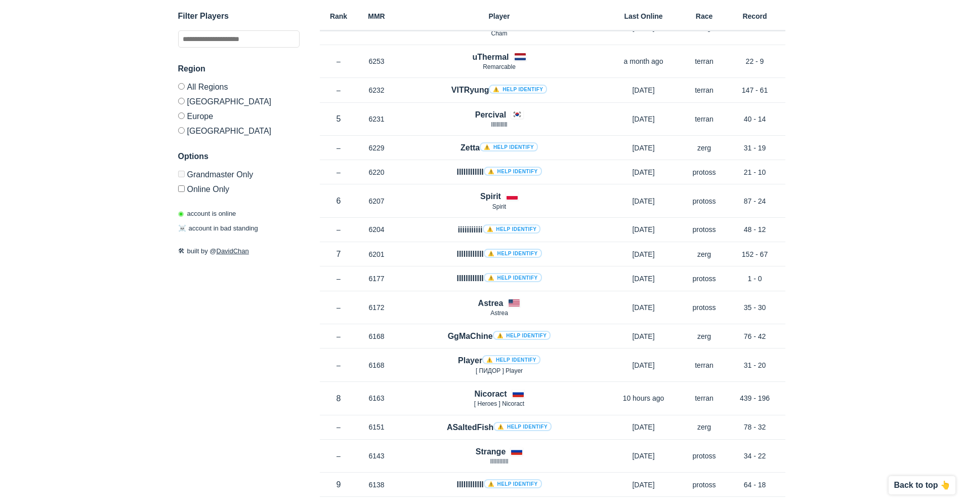
click at [491, 300] on h4 "Astrea" at bounding box center [490, 303] width 25 height 12
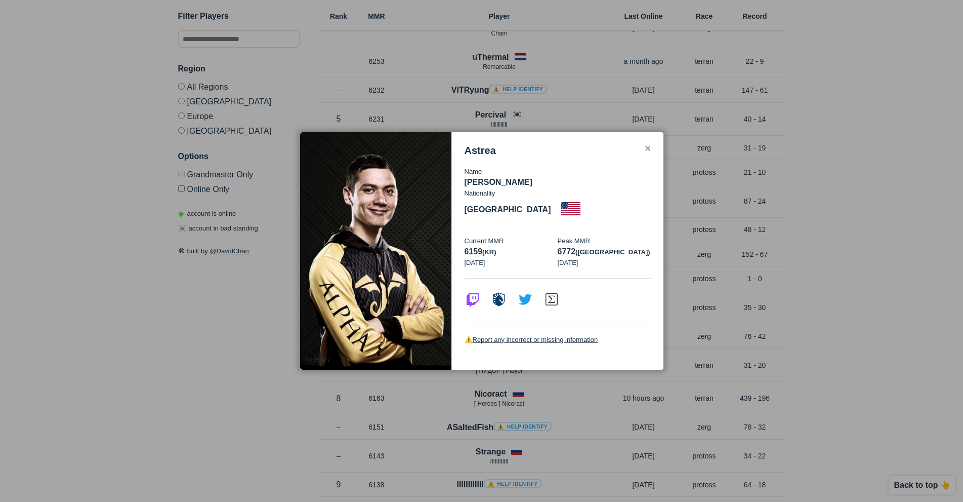
click at [651, 147] on div "Astrea Name Max Angel Nationality [DEMOGRAPHIC_DATA] Current MMR 6159 (kr) [DAT…" at bounding box center [558, 251] width 212 height 238
click at [650, 155] on div "Astrea" at bounding box center [558, 151] width 186 height 12
click at [649, 152] on div "✕" at bounding box center [647, 149] width 7 height 8
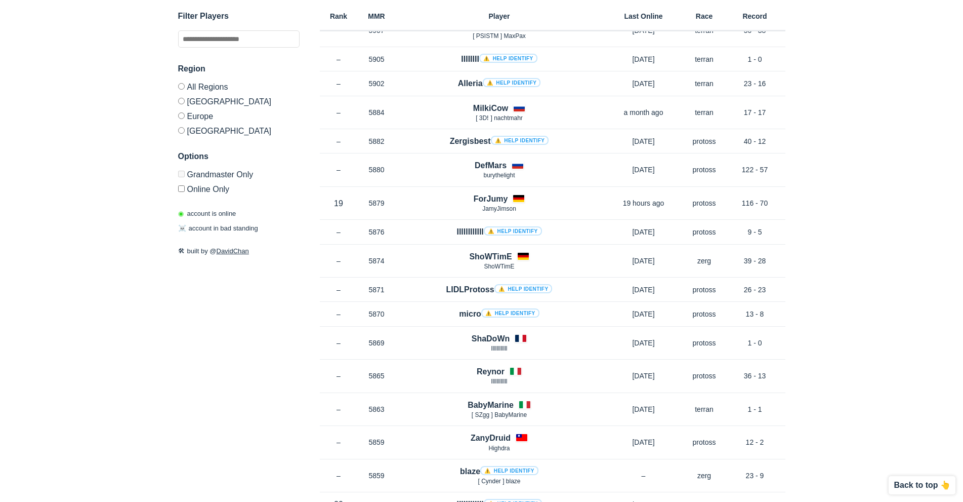
scroll to position [2834, 0]
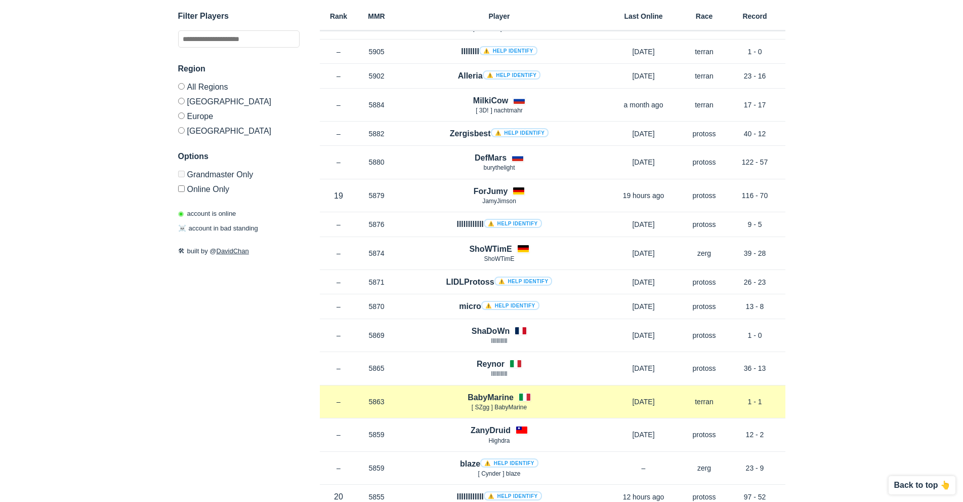
click at [491, 393] on h4 "BabyMarine" at bounding box center [491, 397] width 46 height 12
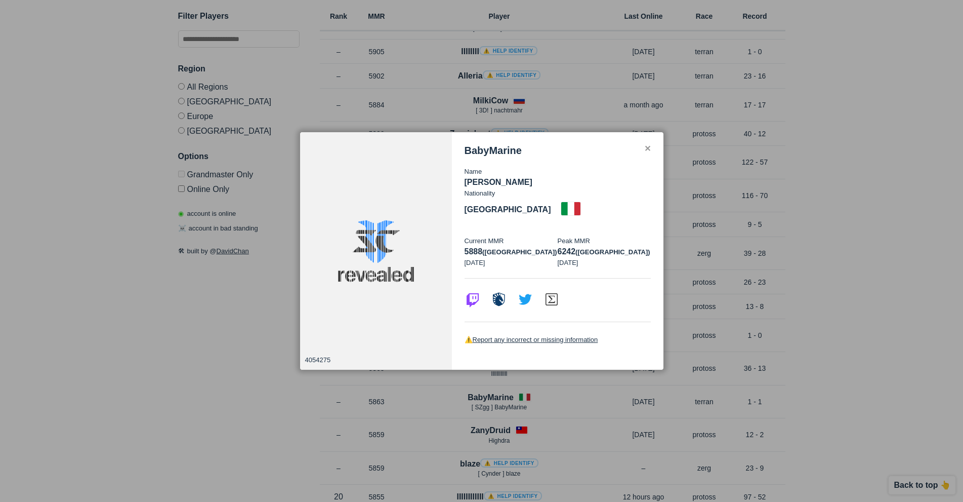
click at [647, 153] on div "✕" at bounding box center [647, 149] width 7 height 8
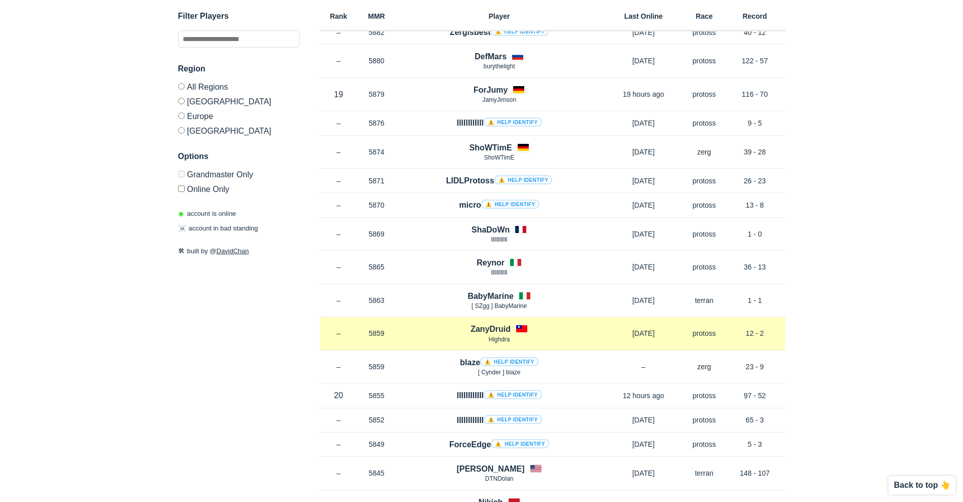
scroll to position [3087, 0]
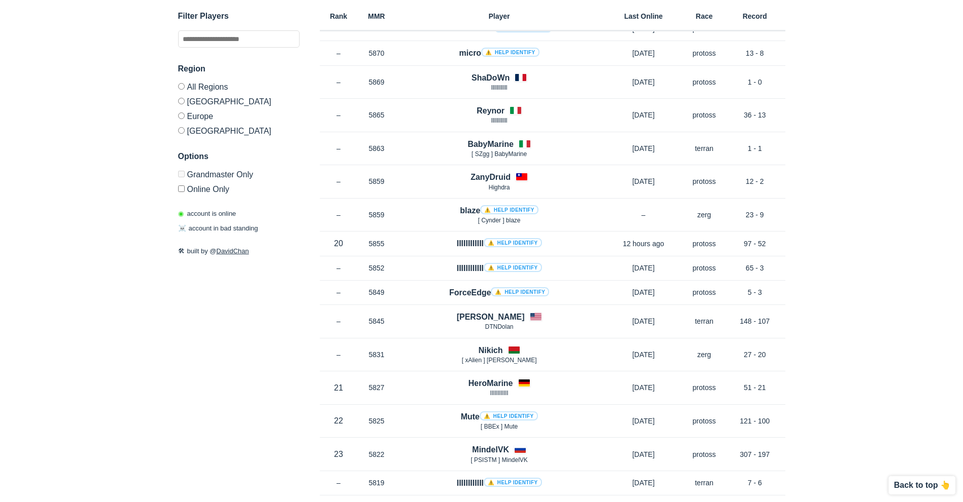
click at [480, 316] on h4 "[PERSON_NAME]" at bounding box center [490, 317] width 68 height 12
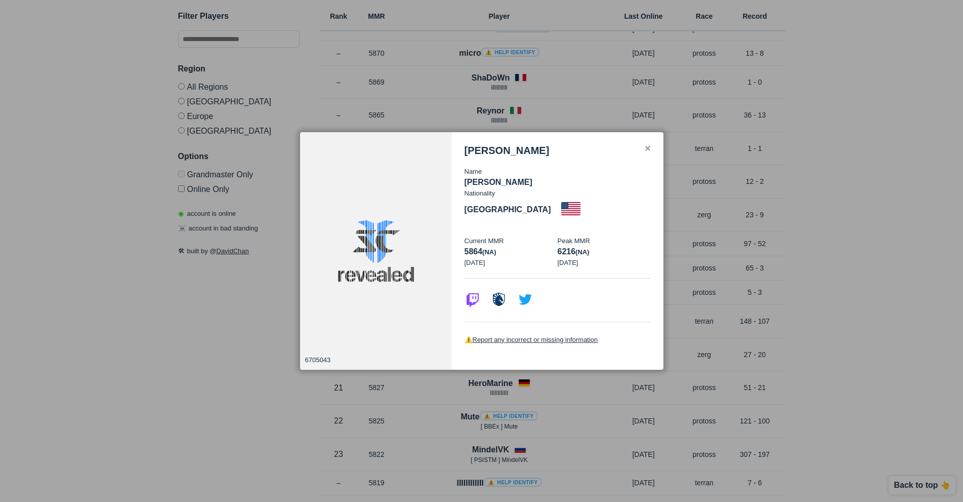
click at [648, 153] on div "✕" at bounding box center [647, 149] width 7 height 8
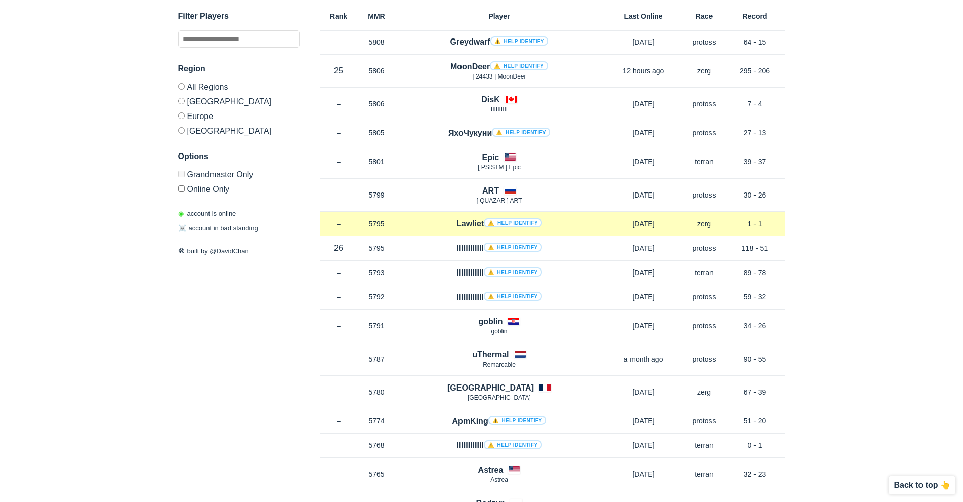
scroll to position [3644, 0]
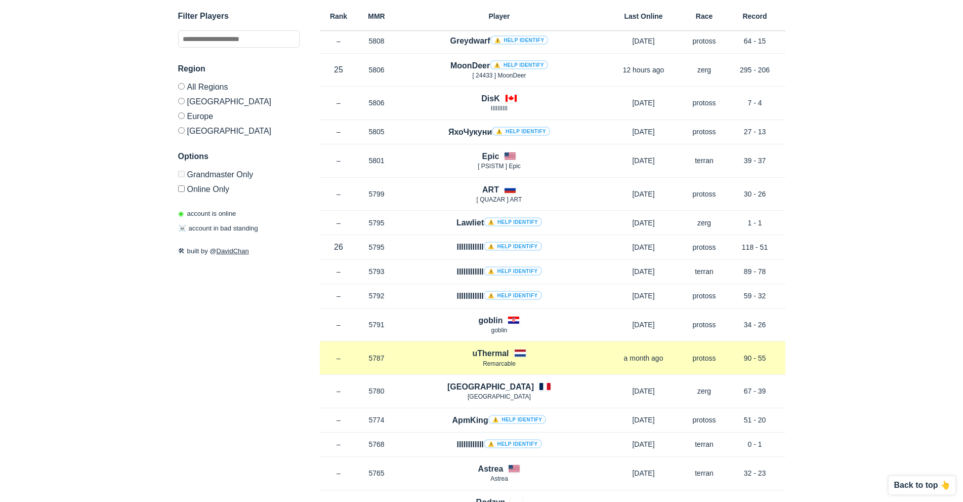
click at [495, 352] on h4 "uThermal" at bounding box center [490, 353] width 36 height 12
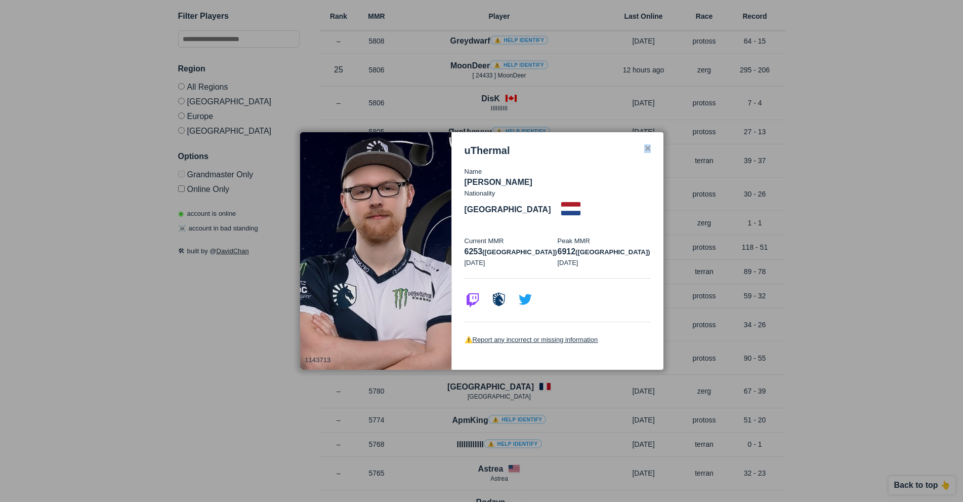
click at [645, 153] on div "✕" at bounding box center [647, 149] width 7 height 8
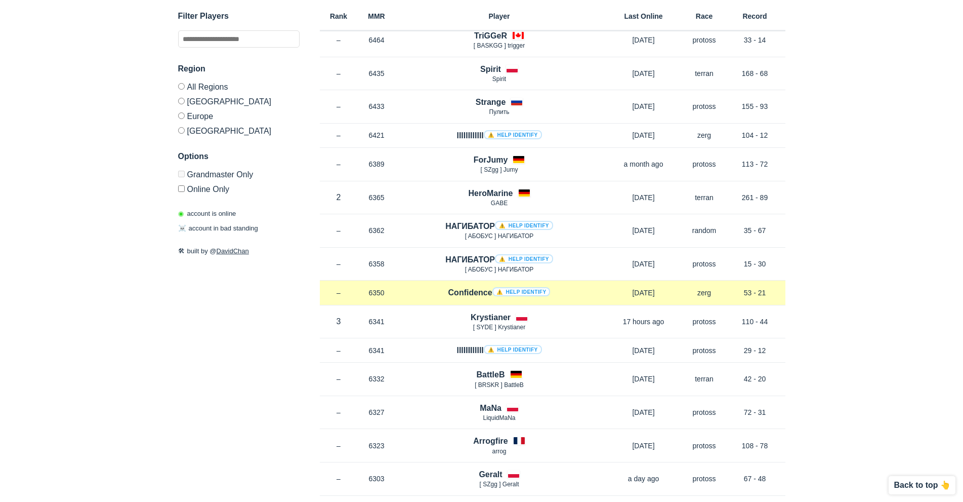
scroll to position [634, 0]
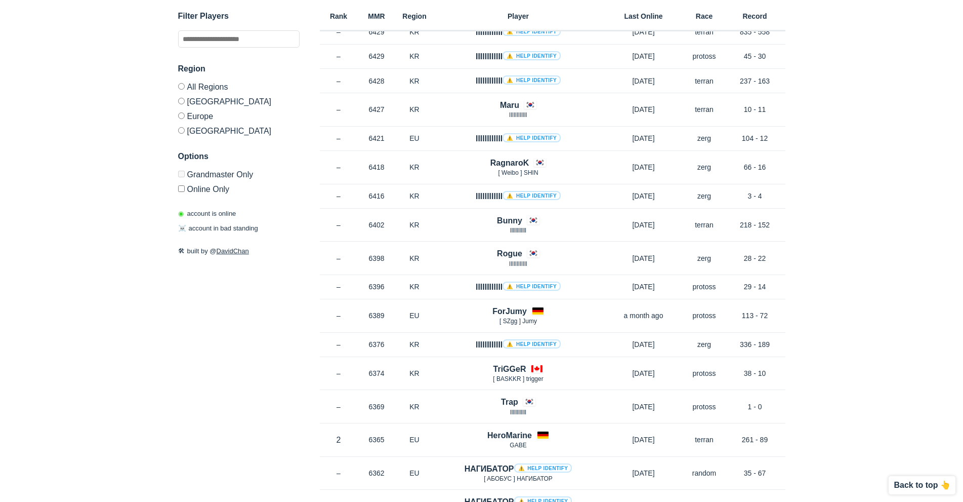
scroll to position [1494, 0]
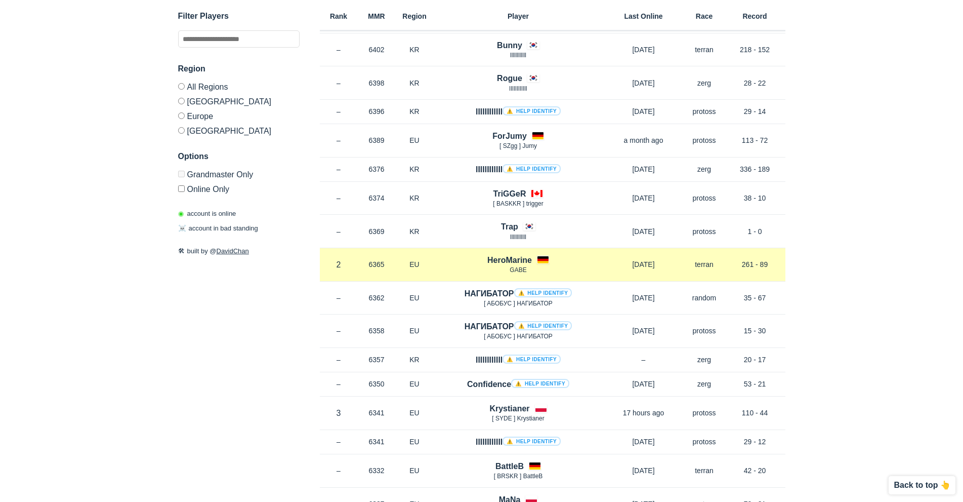
click at [511, 258] on h4 "HeroMarine" at bounding box center [509, 260] width 45 height 12
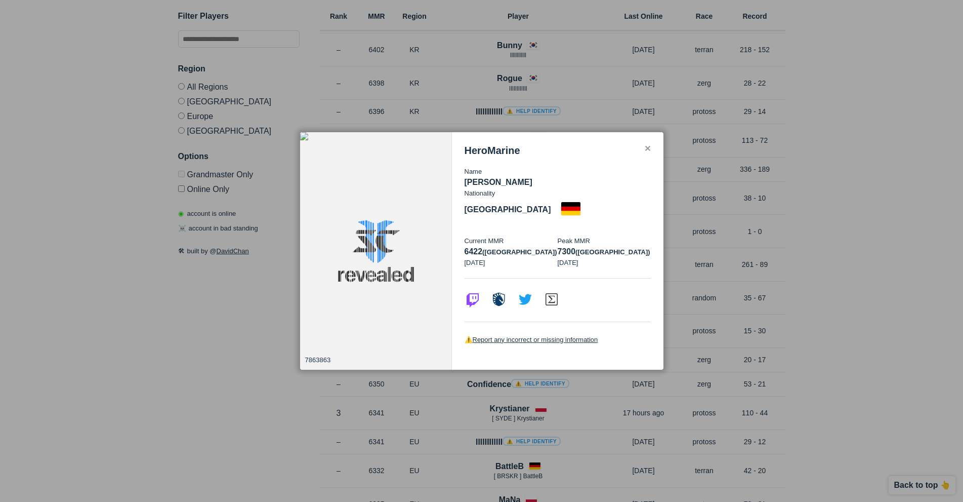
click at [647, 153] on div "✕" at bounding box center [647, 149] width 7 height 8
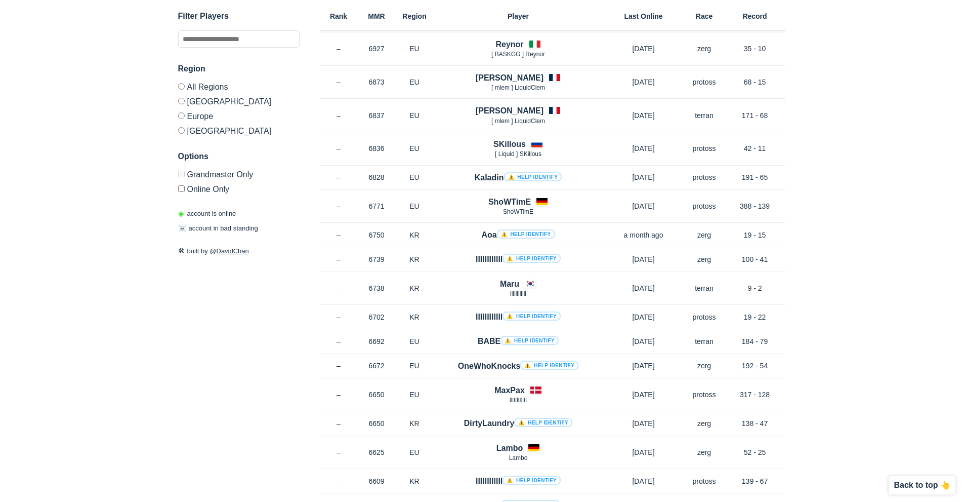
scroll to position [0, 0]
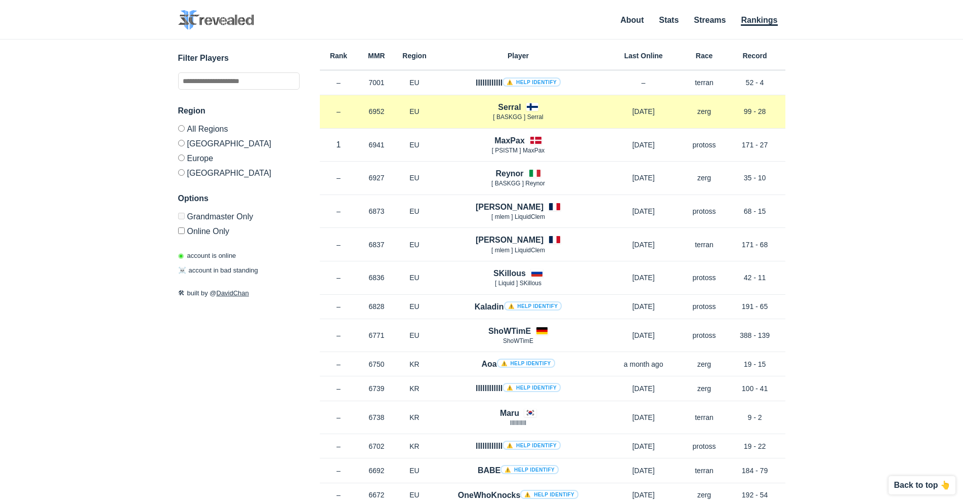
click at [509, 104] on h4 "Serral" at bounding box center [509, 107] width 23 height 12
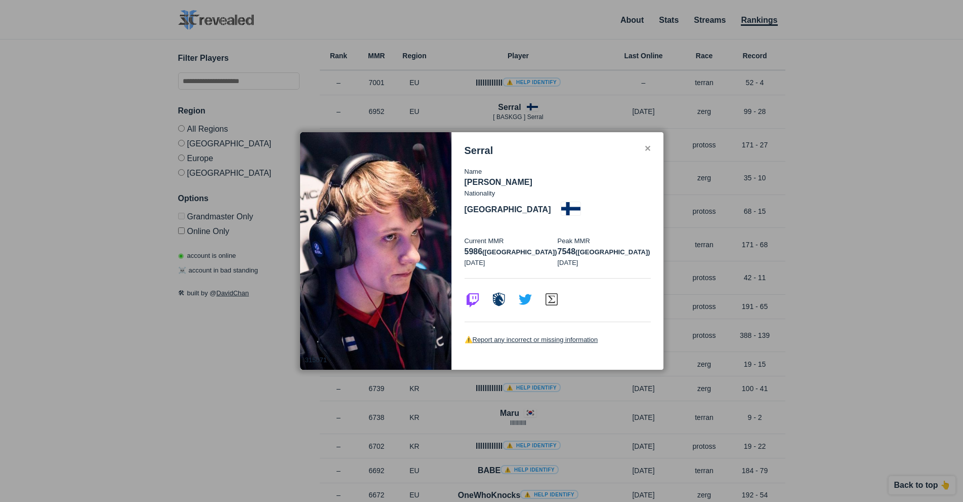
click at [652, 157] on div "Serral Name [PERSON_NAME] Nationality [DEMOGRAPHIC_DATA] Current MMR 5986 (eu) …" at bounding box center [558, 251] width 212 height 238
click at [650, 161] on div "✕ 315071 Serral Name [PERSON_NAME] Nationality [DEMOGRAPHIC_DATA] Current MMR 5…" at bounding box center [482, 251] width 364 height 239
click at [650, 153] on div "✕" at bounding box center [647, 149] width 7 height 8
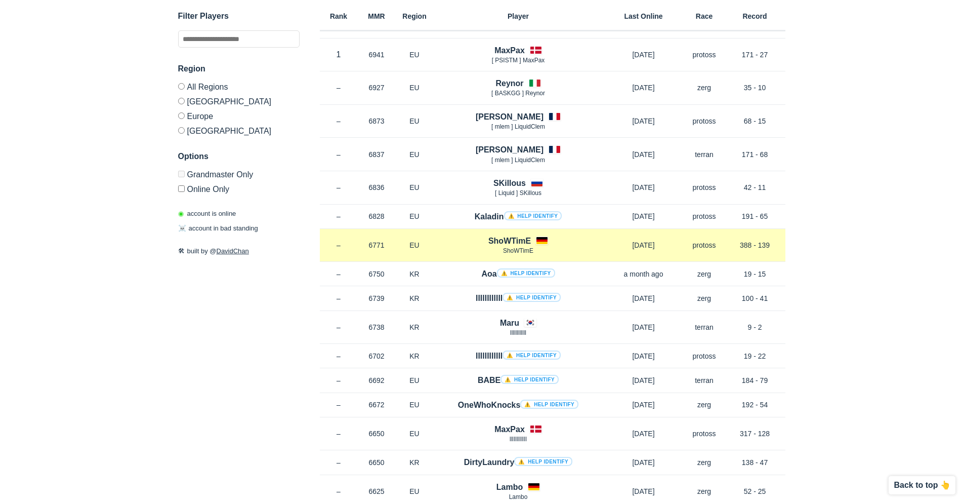
scroll to position [101, 0]
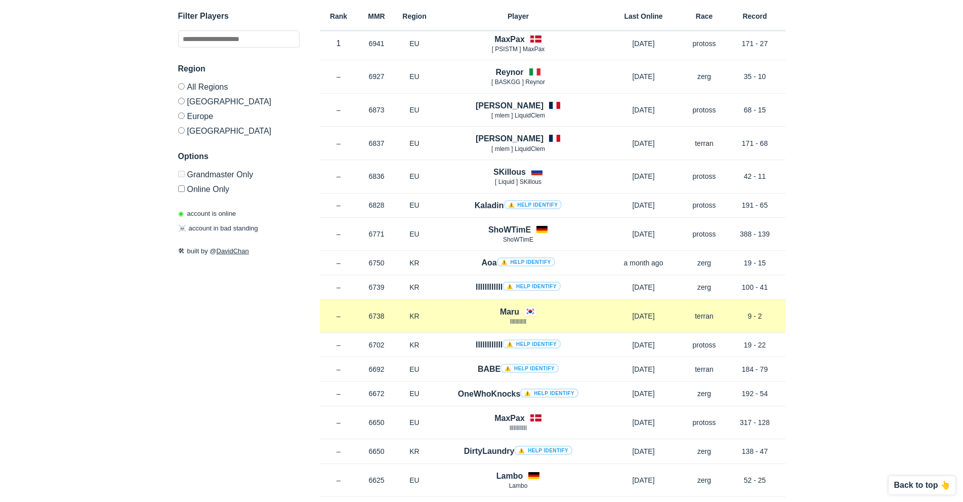
click at [515, 319] on span "llllllllllll" at bounding box center [518, 321] width 16 height 7
click at [513, 312] on h4 "Maru" at bounding box center [509, 312] width 19 height 12
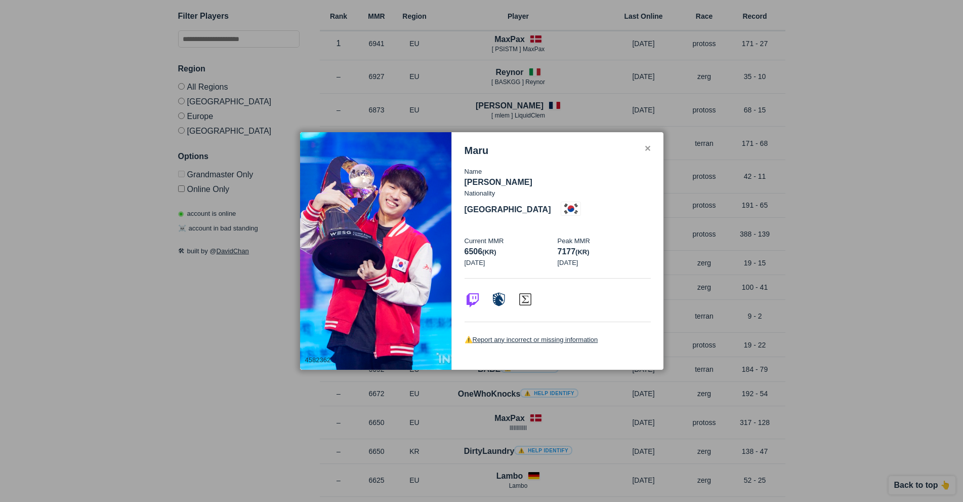
click at [648, 153] on div "✕" at bounding box center [647, 149] width 7 height 8
